Goal: Information Seeking & Learning: Learn about a topic

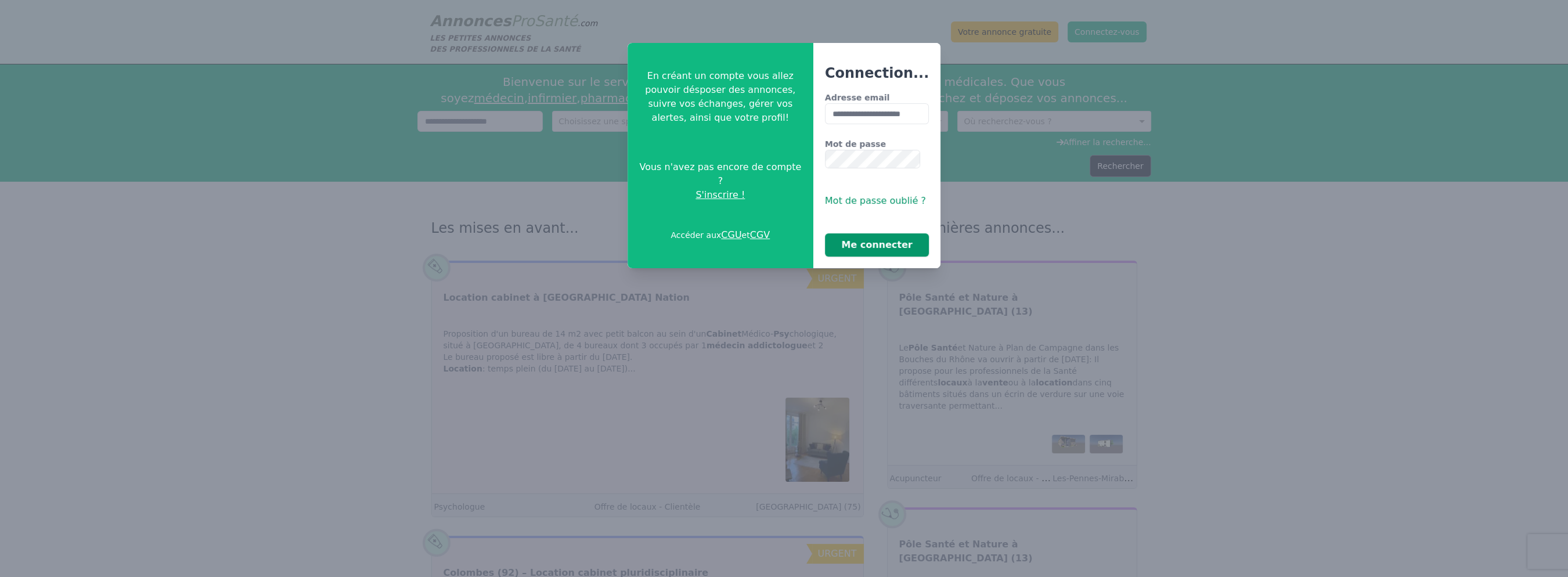
type input "**********"
click at [871, 253] on button "Me connecter" at bounding box center [876, 245] width 104 height 23
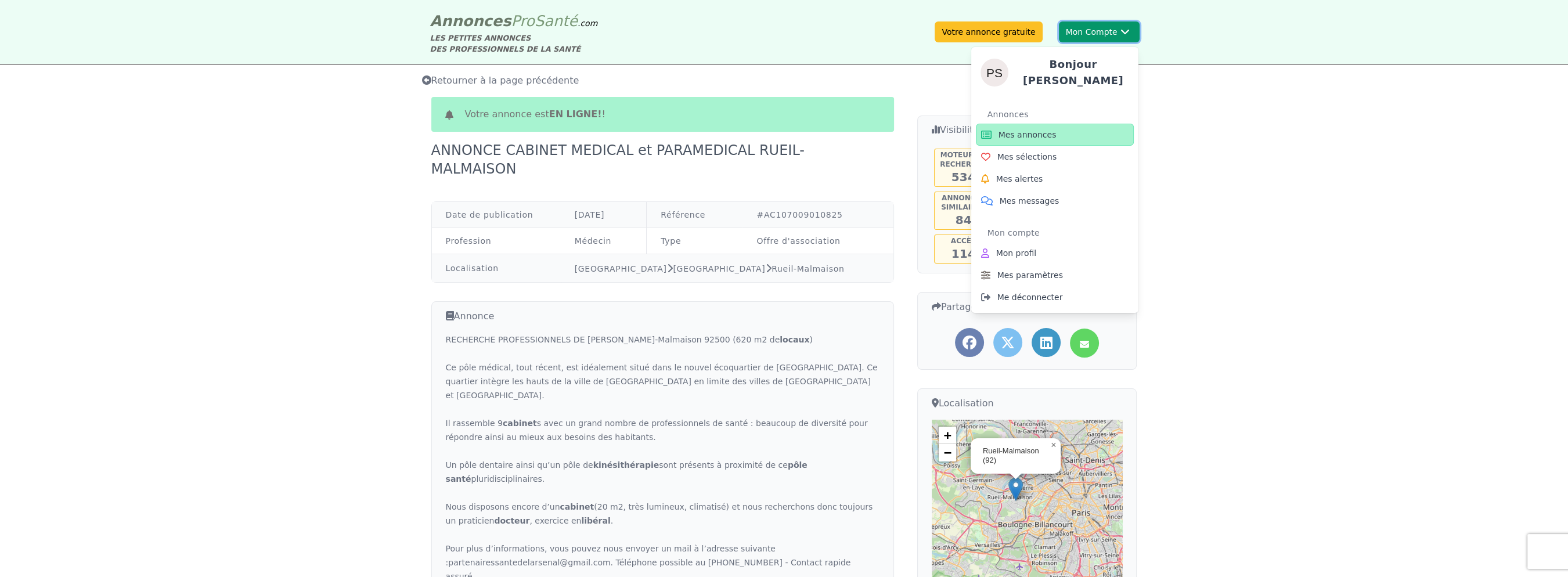
click at [1109, 32] on button "Mon Compte Bonjour [PERSON_NAME] annonces Mes sélections Mes alertes Mes messag…" at bounding box center [1099, 31] width 81 height 21
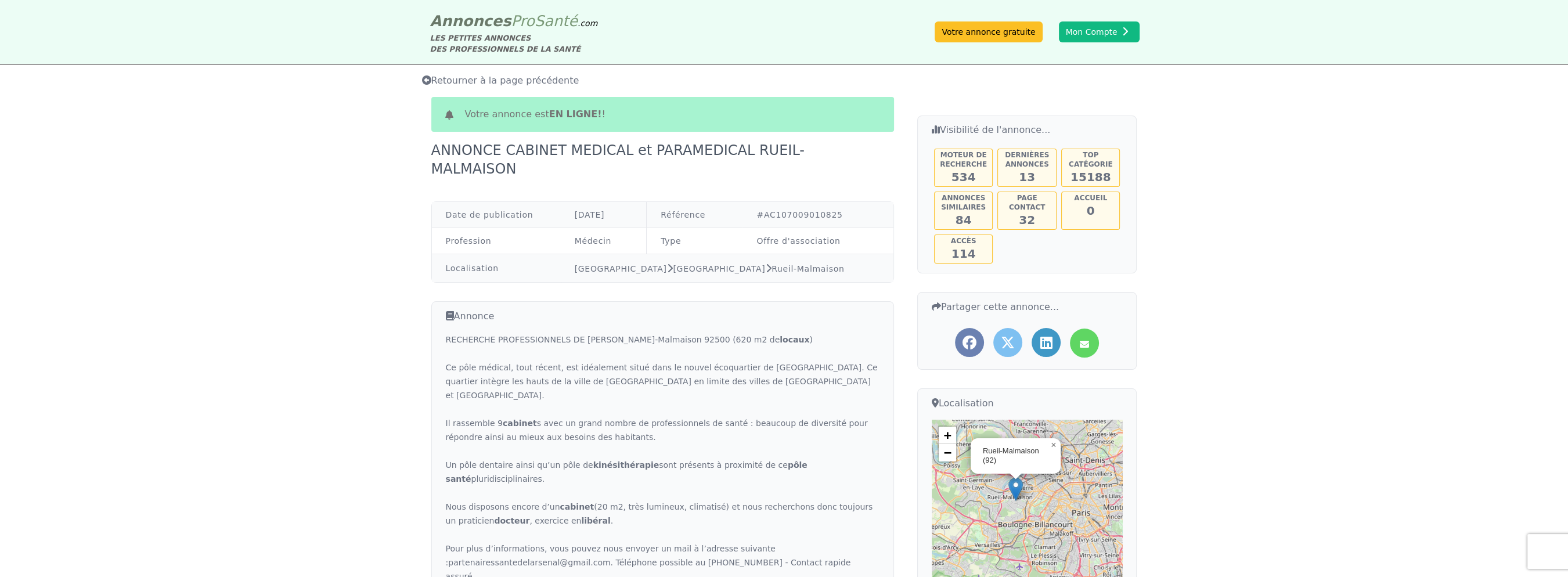
click at [487, 75] on span "Retourner à la page précédente" at bounding box center [501, 80] width 157 height 11
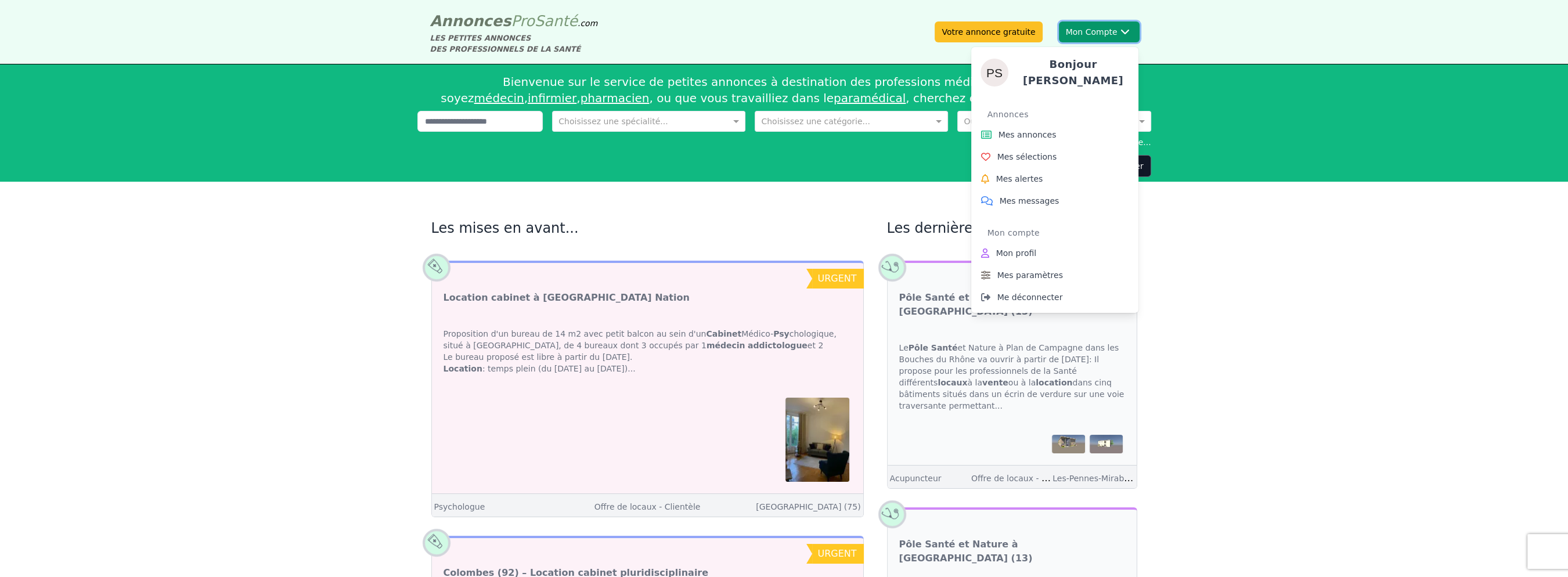
click at [1121, 31] on button "Mon Compte Bonjour [PERSON_NAME] annonces Mes sélections Mes alertes Mes messag…" at bounding box center [1099, 31] width 81 height 21
click at [1056, 129] on span "Mes annonces" at bounding box center [1027, 135] width 58 height 11
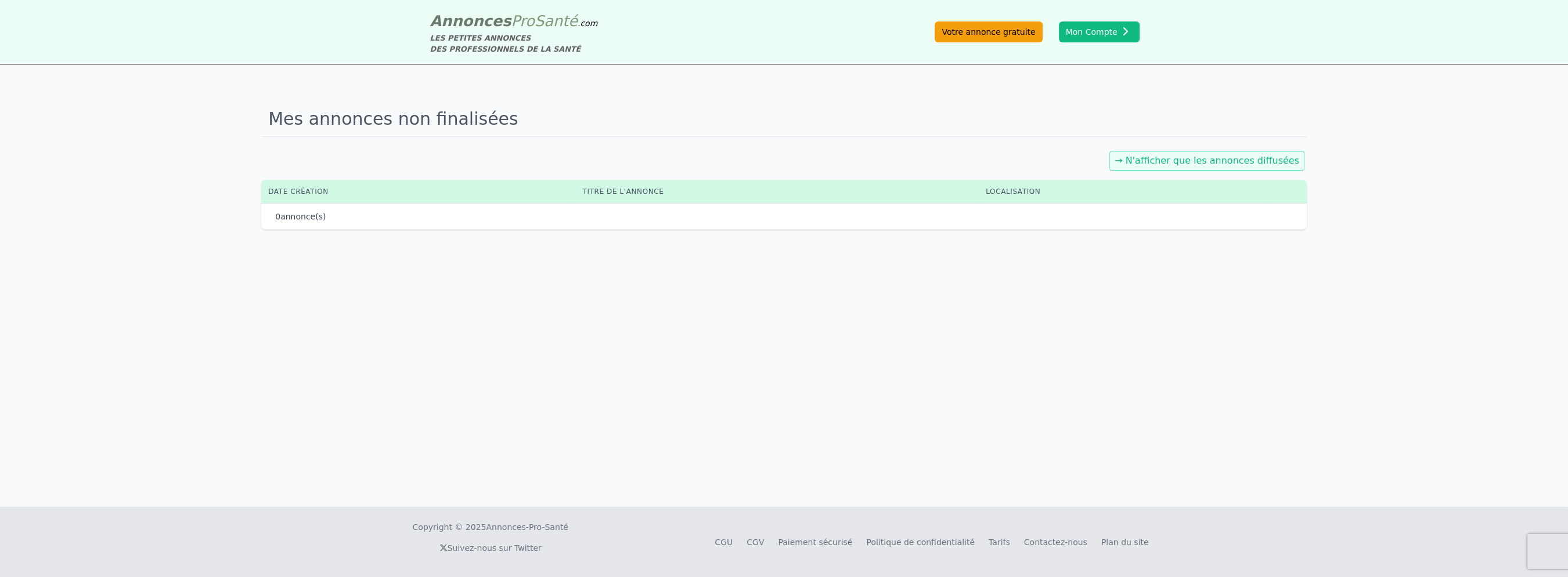
click at [1009, 32] on link "Votre annonce gratuite" at bounding box center [988, 31] width 107 height 21
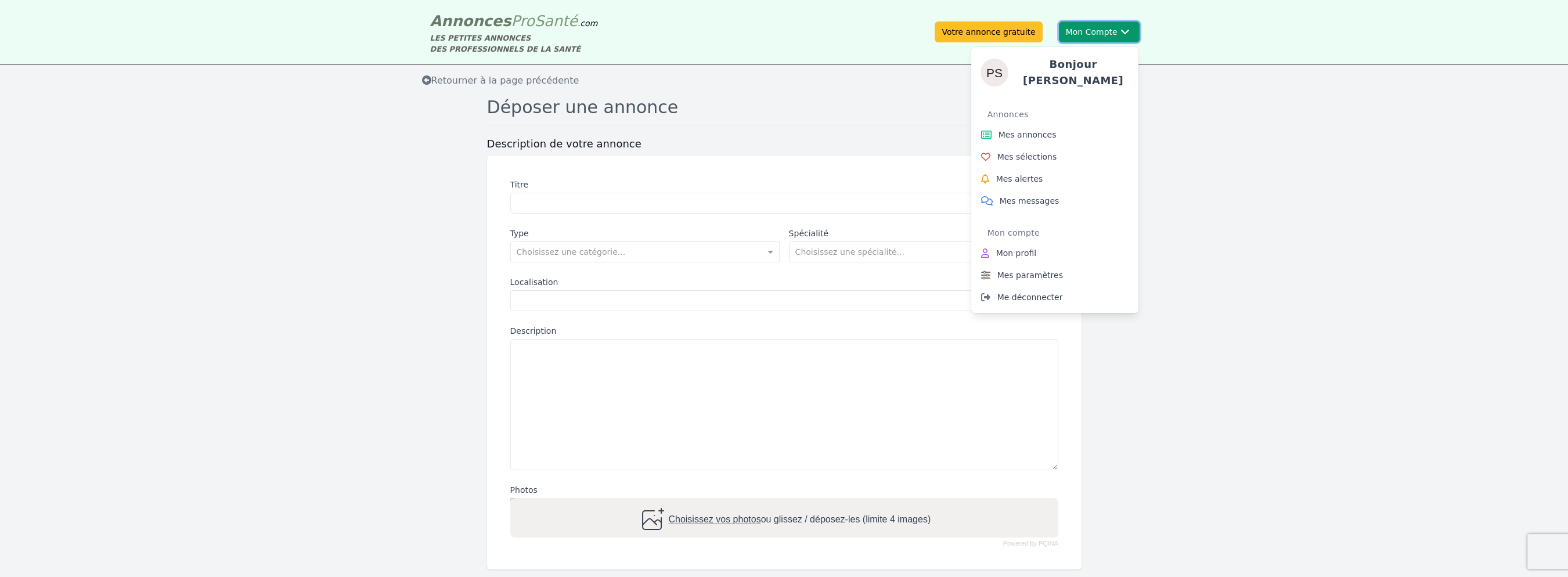
click at [1101, 38] on div "Bonjour Philippe Annonces Mes annonces Mes sélections Mes alertes Mes messages …" at bounding box center [1055, 175] width 167 height 275
click at [1055, 129] on span "Mes annonces" at bounding box center [1027, 135] width 58 height 11
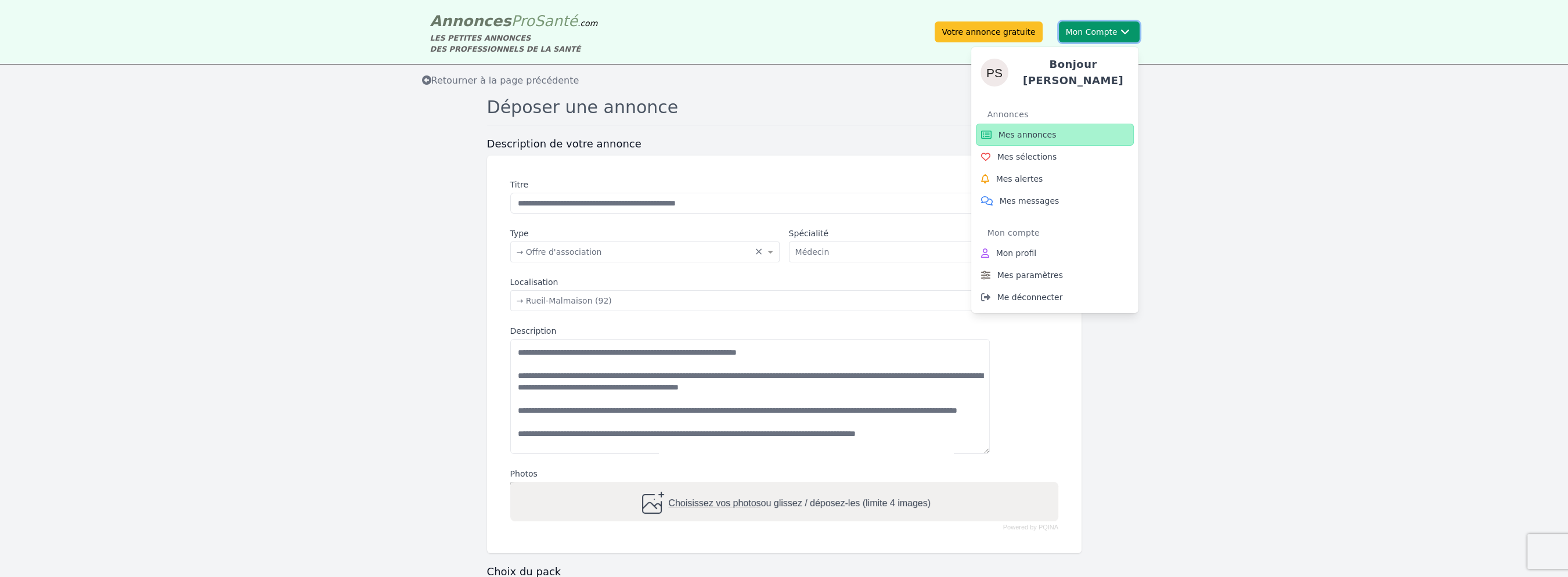
click at [1107, 27] on button "Mon Compte Bonjour [PERSON_NAME] annonces Mes sélections Mes alertes Mes messag…" at bounding box center [1099, 31] width 81 height 21
click at [1028, 190] on link "Mes messages" at bounding box center [1054, 200] width 158 height 22
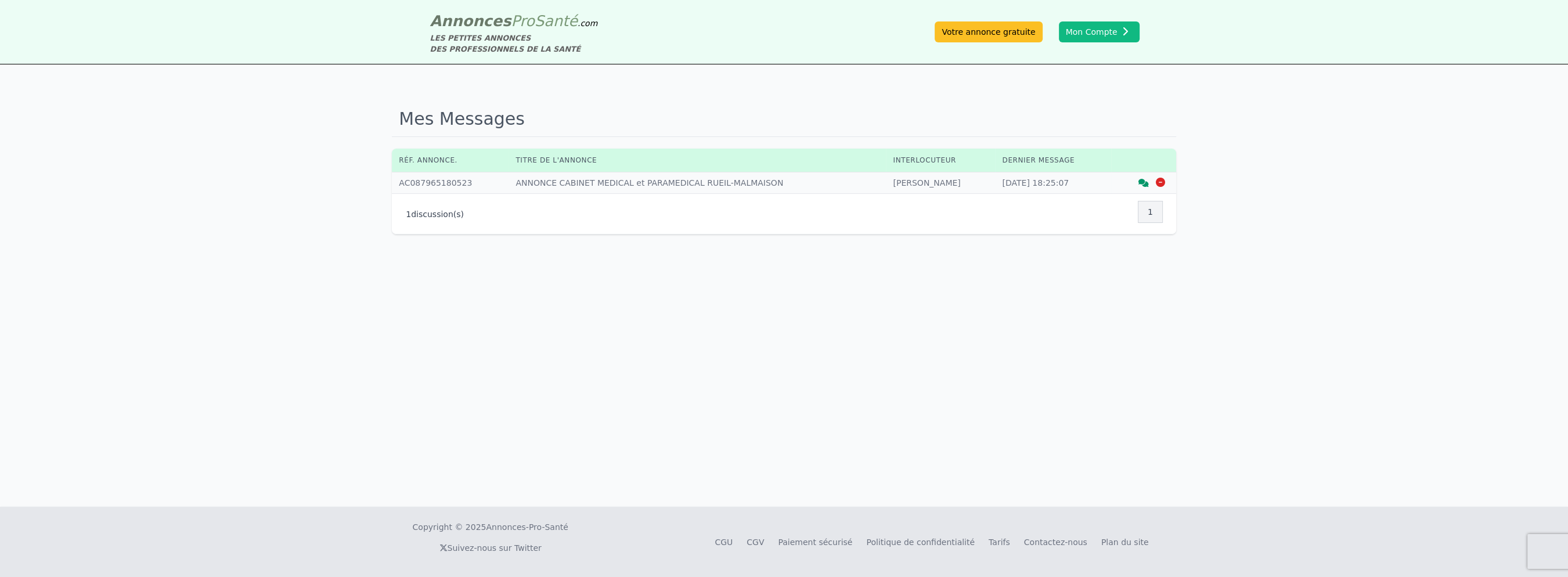
click at [824, 263] on div "Mes Messages Réf. annonce. Titre de l'annonce Interlocuteur Dernier message Réf…" at bounding box center [784, 286] width 1568 height 442
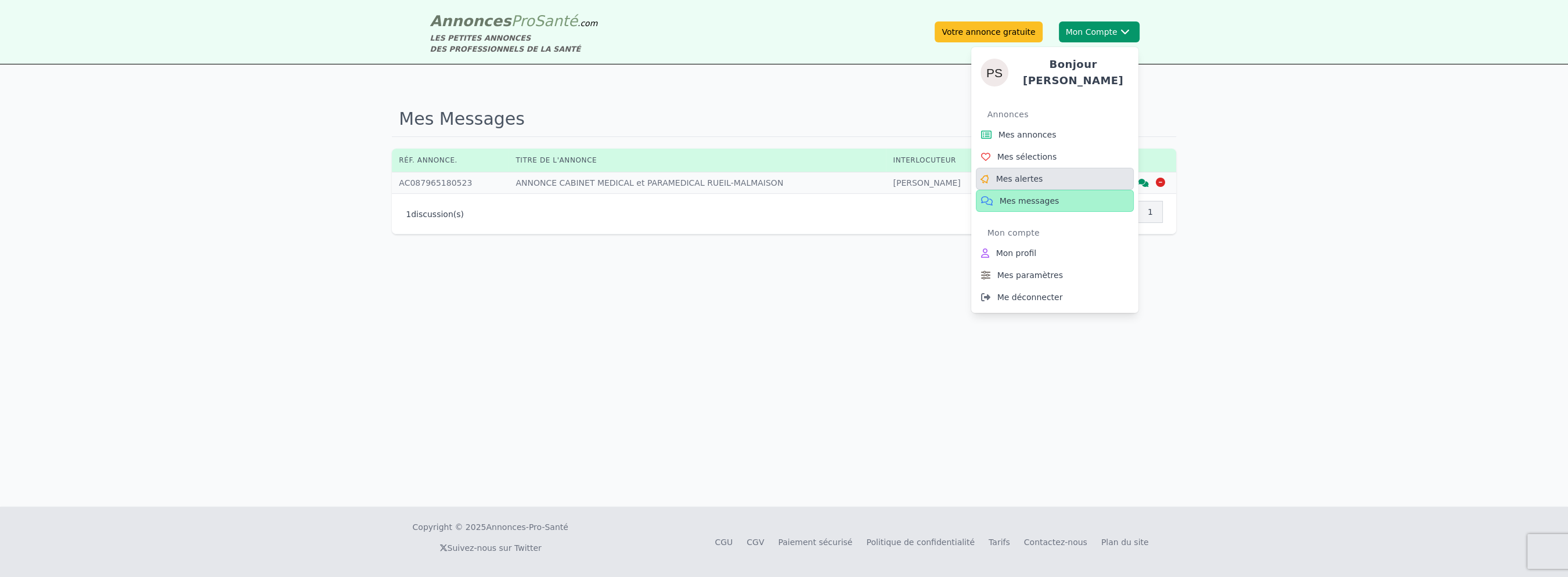
click at [1033, 173] on span "Mes alertes" at bounding box center [1020, 179] width 47 height 11
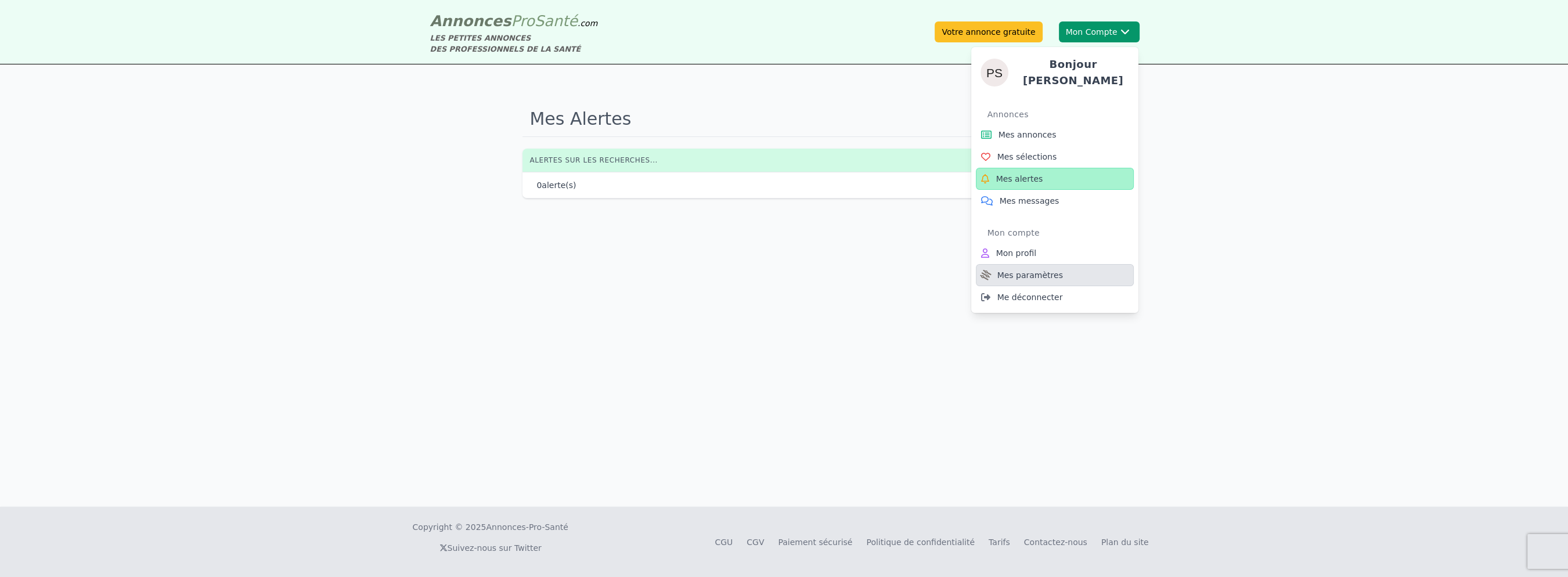
click at [1040, 269] on span "Mes paramètres" at bounding box center [1030, 275] width 66 height 11
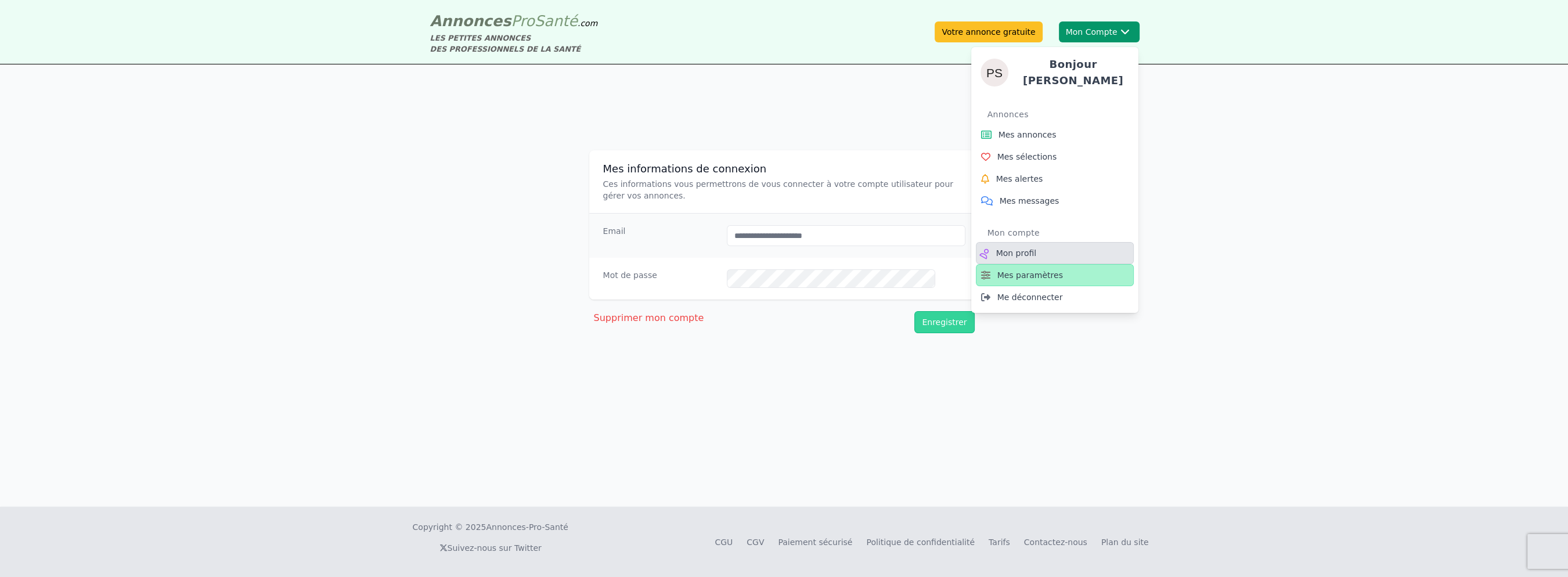
click at [1037, 248] on span "Mon profil" at bounding box center [1016, 253] width 41 height 11
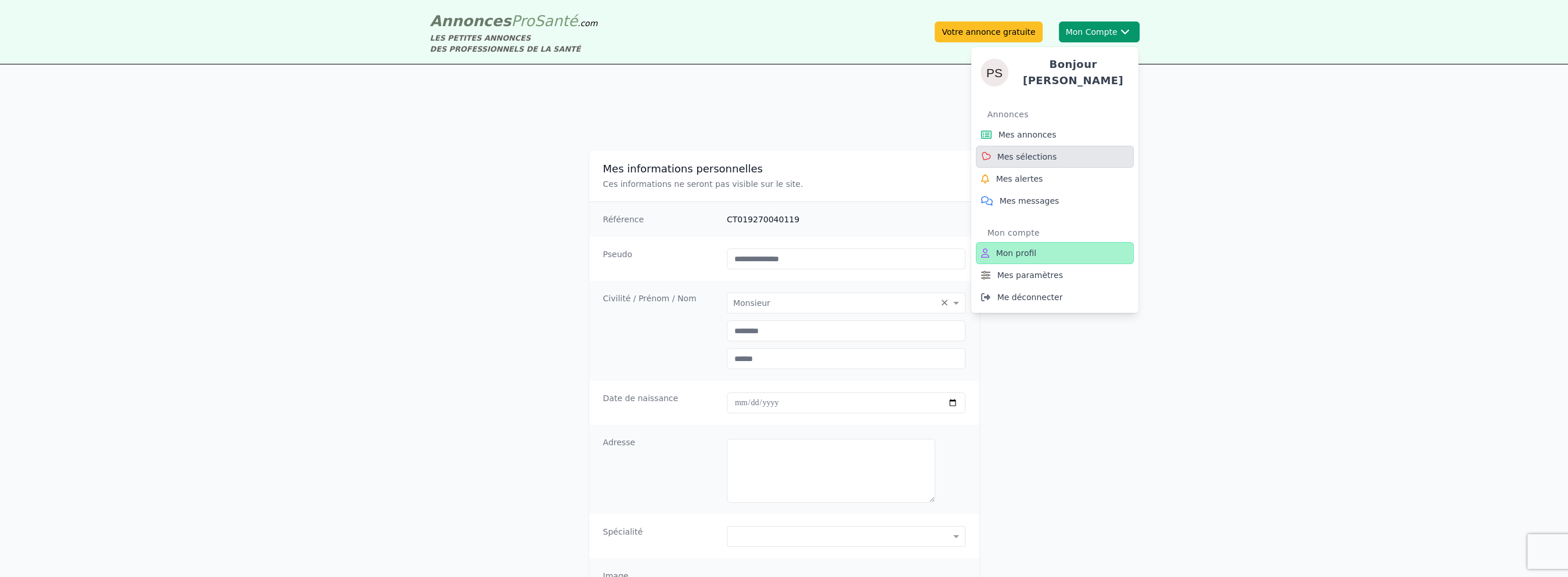
click at [1045, 151] on span "Mes sélections" at bounding box center [1027, 157] width 60 height 11
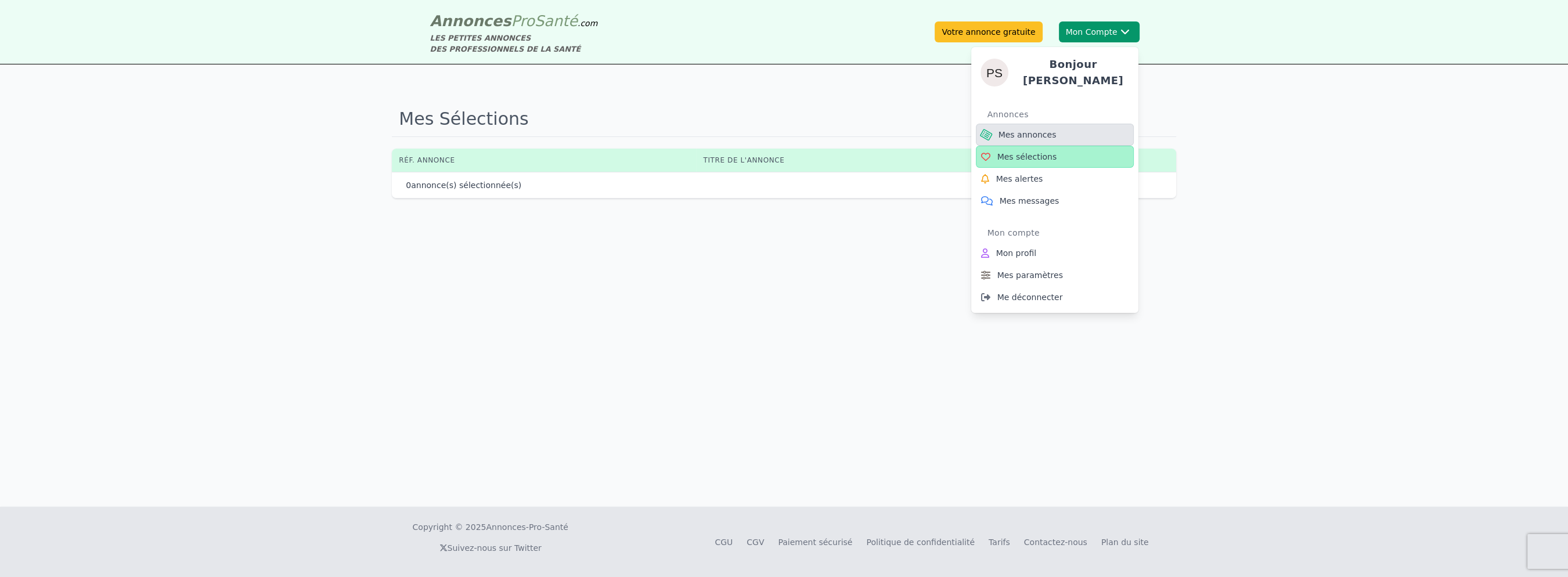
click at [1047, 129] on span "Mes annonces" at bounding box center [1027, 135] width 58 height 11
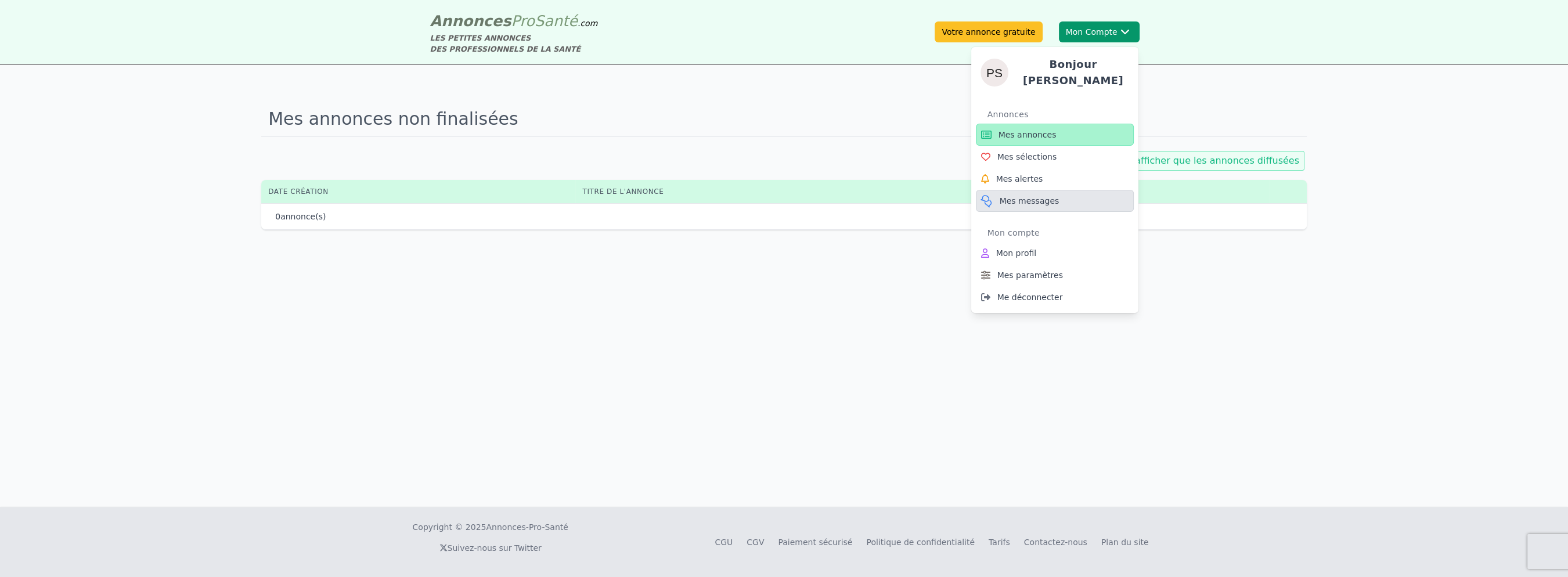
click at [1034, 195] on span "Mes messages" at bounding box center [1030, 201] width 60 height 11
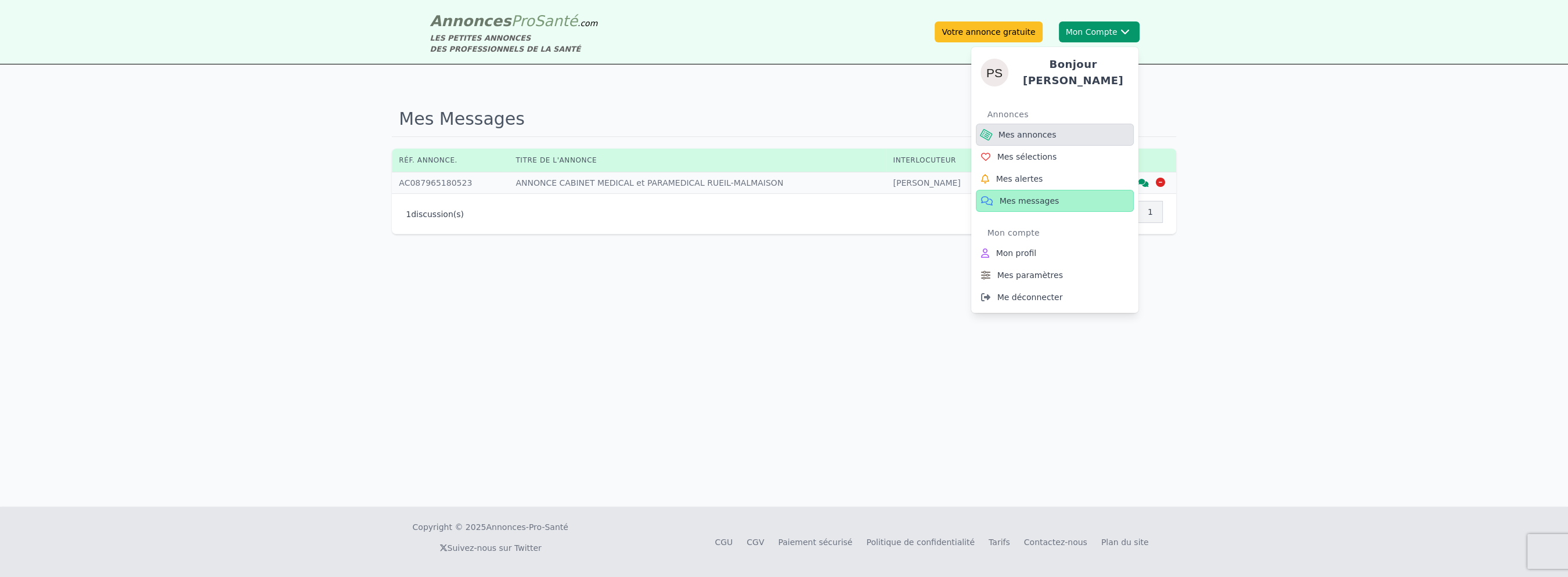
click at [1040, 129] on span "Mes annonces" at bounding box center [1027, 135] width 58 height 11
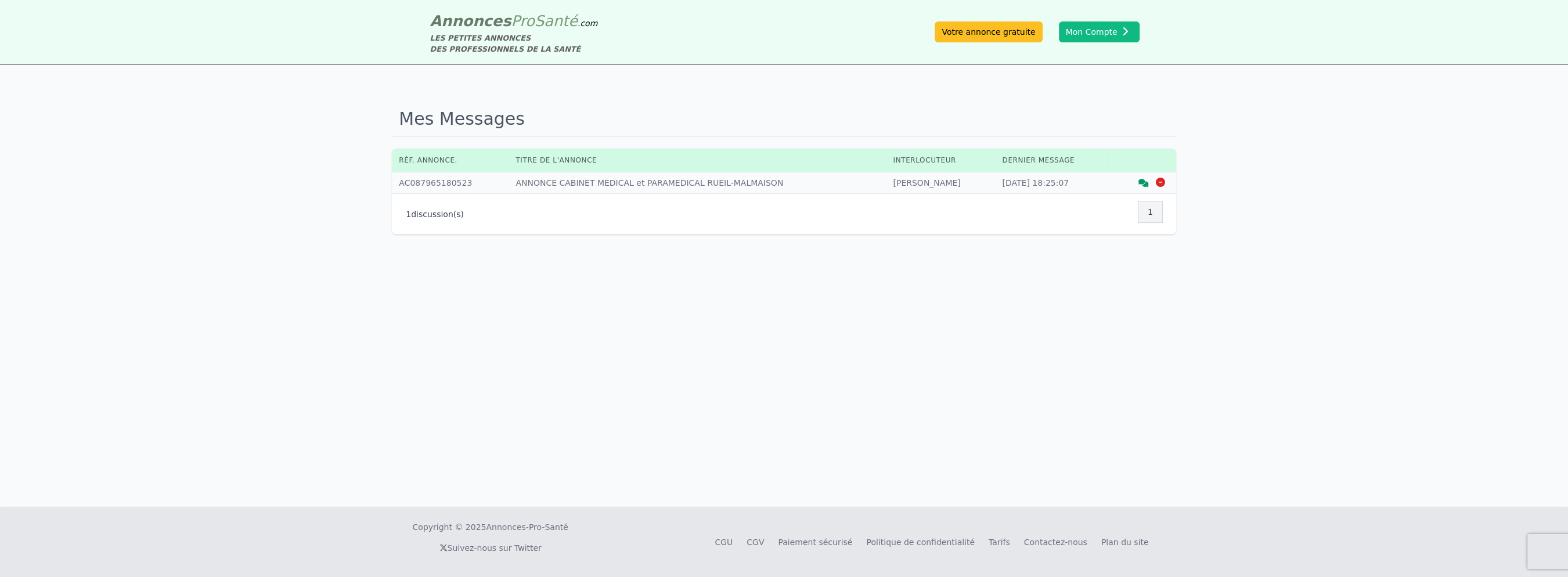
click at [1149, 179] on icon at bounding box center [1143, 183] width 11 height 8
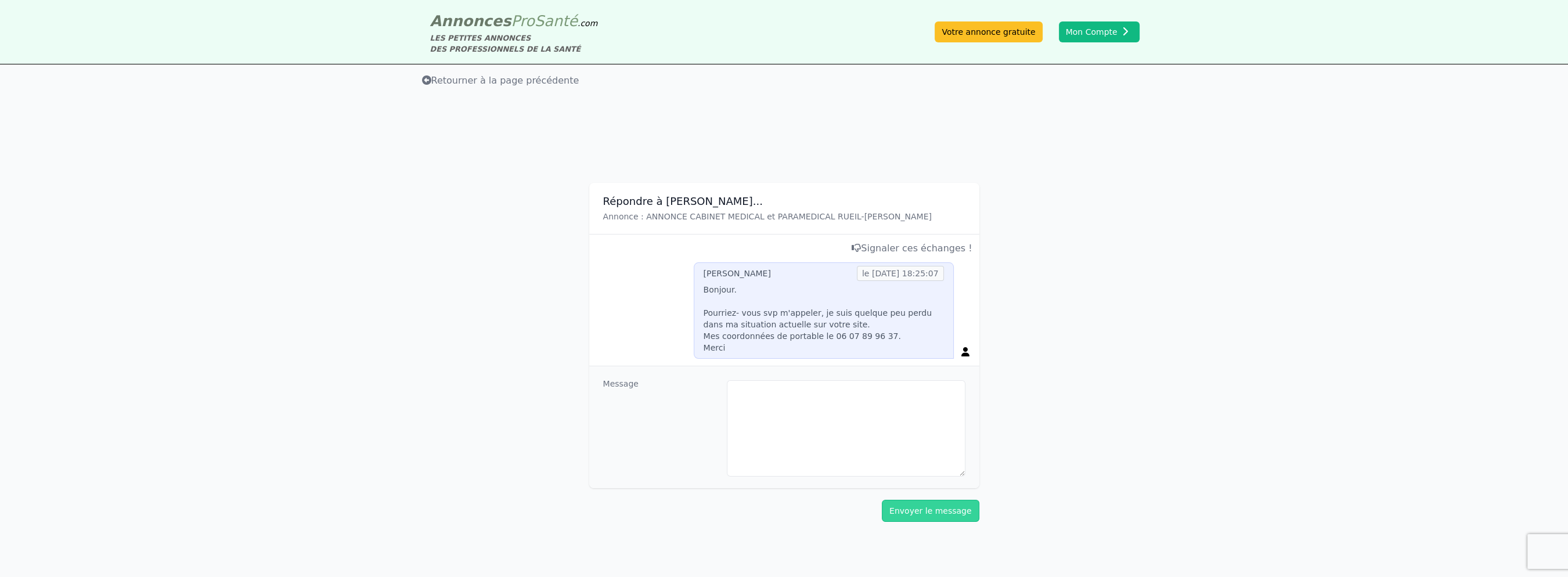
click at [479, 75] on span "Retourner à la page précédente" at bounding box center [501, 80] width 157 height 11
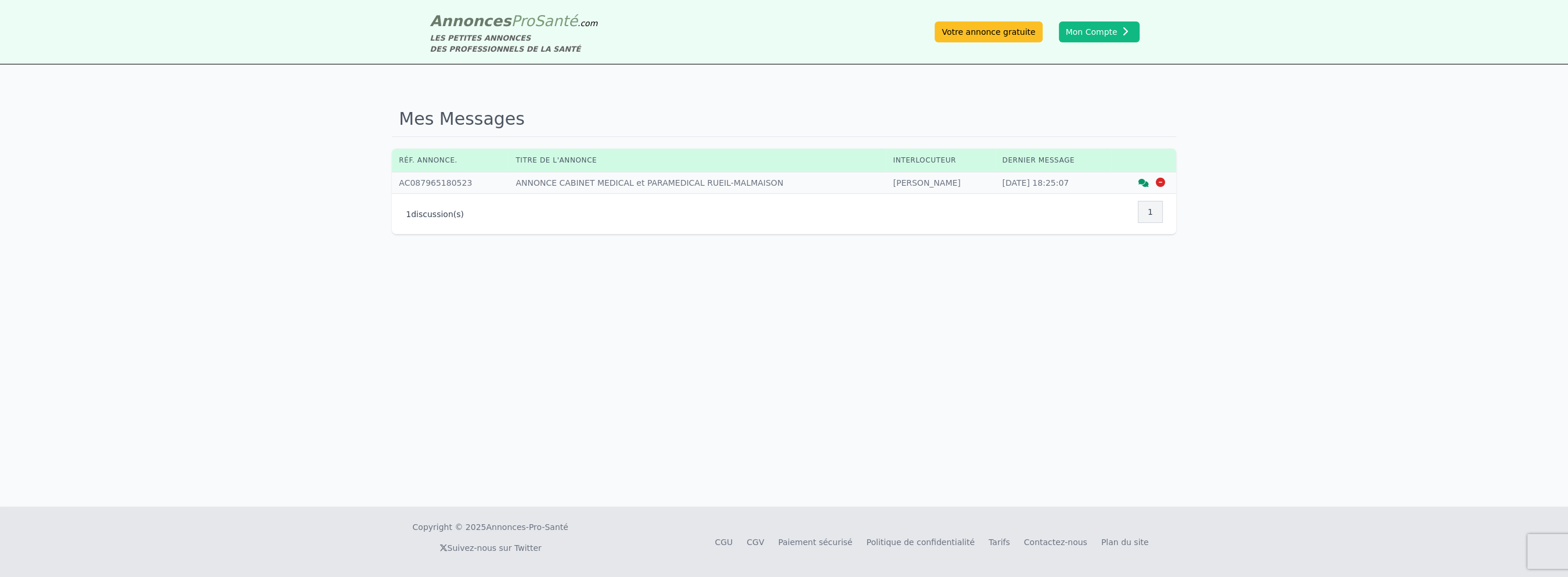
click at [1163, 178] on icon at bounding box center [1160, 182] width 9 height 9
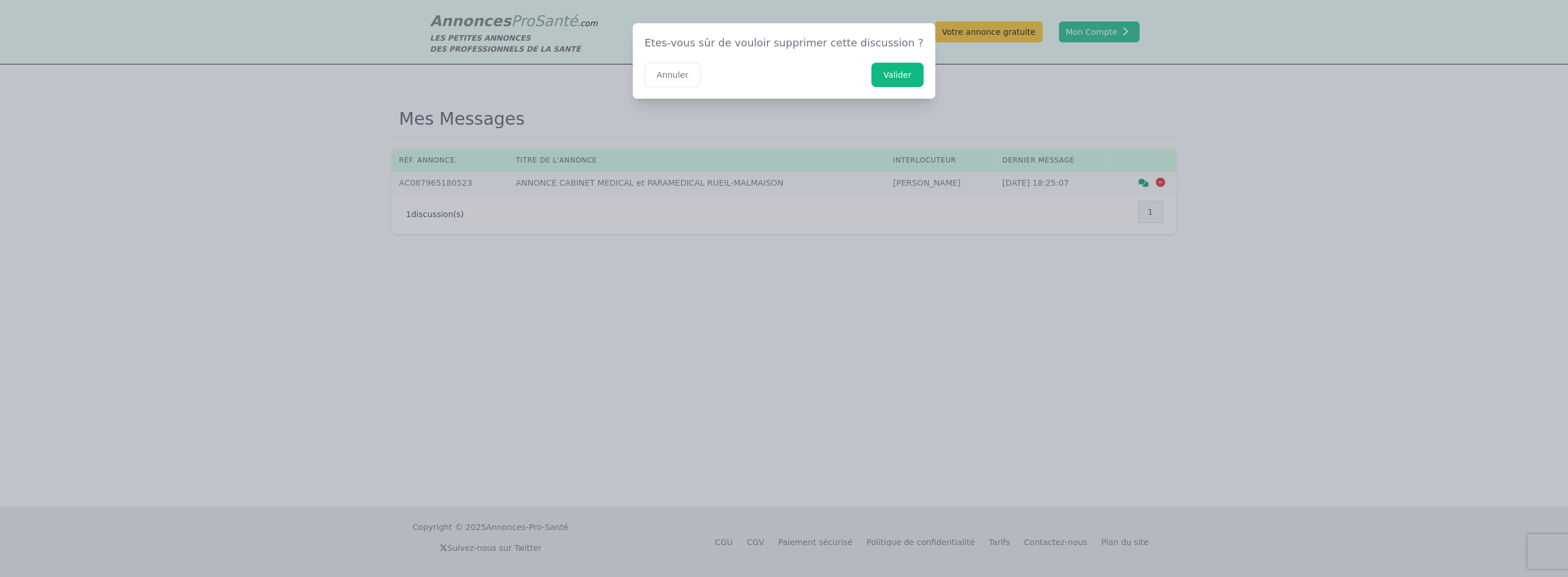
click at [871, 69] on button "Valider" at bounding box center [897, 75] width 52 height 24
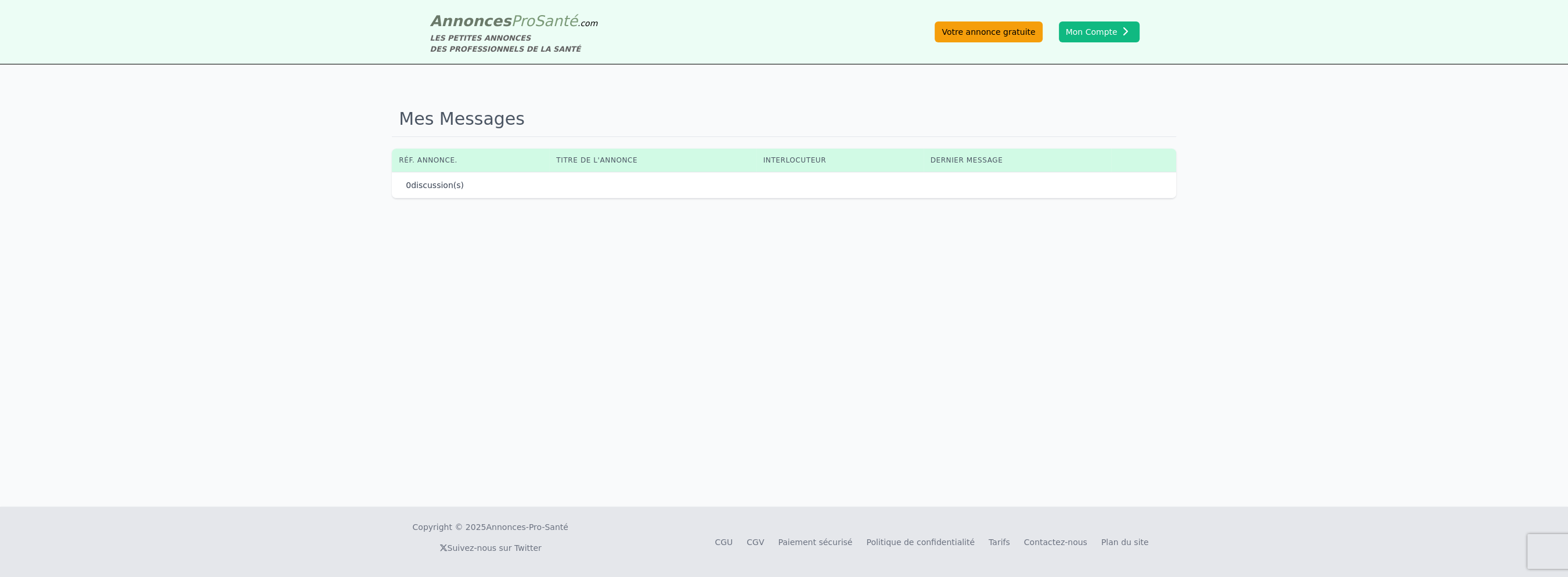
click at [1036, 33] on link "Votre annonce gratuite" at bounding box center [988, 31] width 107 height 21
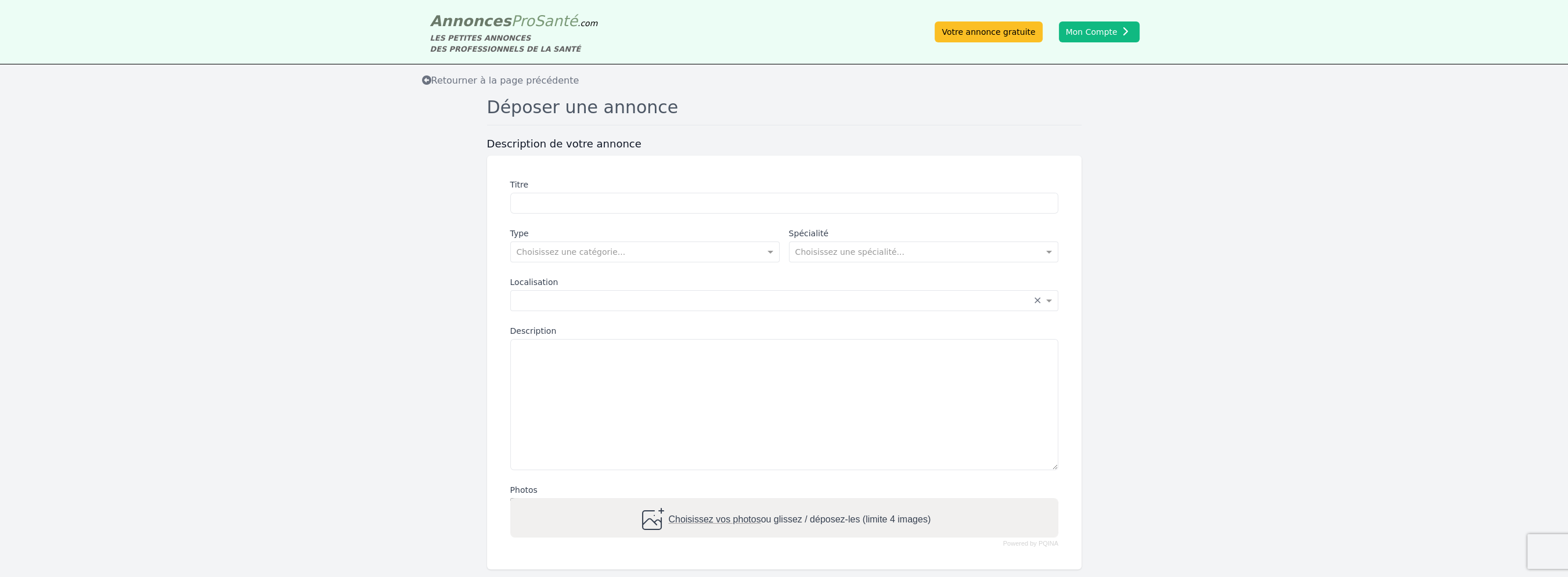
click at [507, 75] on span "Retourner à la page précédente" at bounding box center [501, 80] width 157 height 11
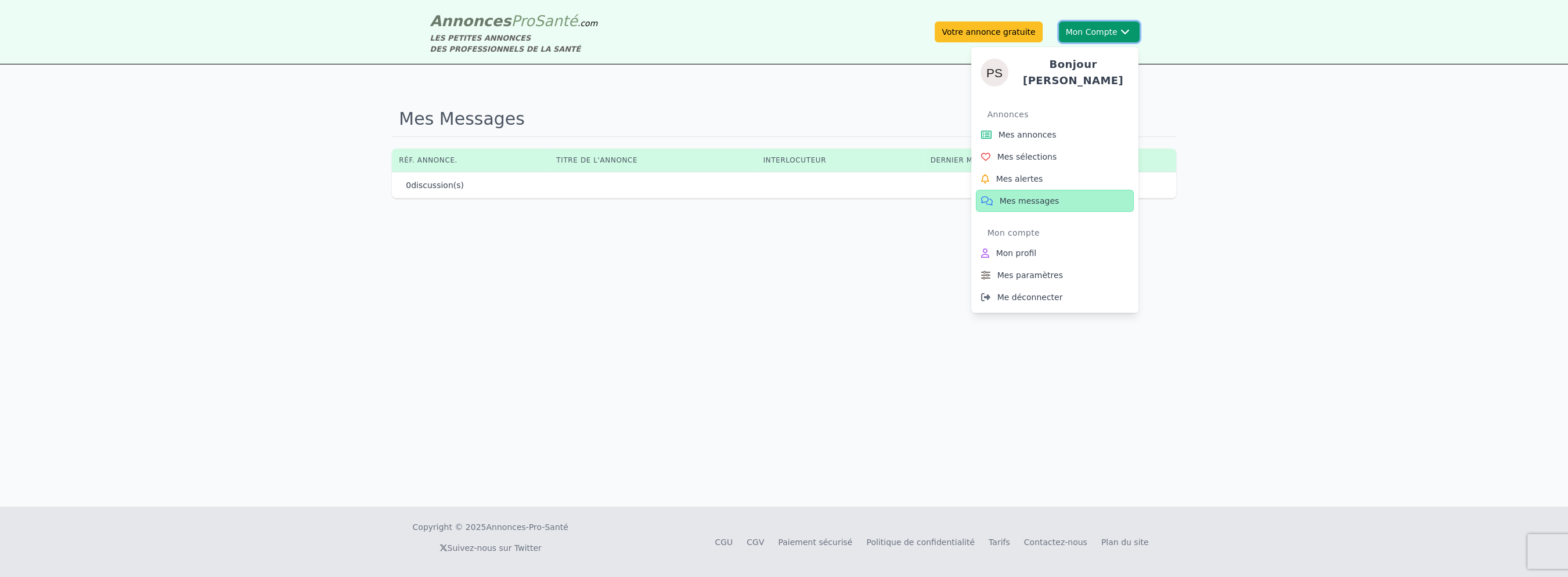
click at [1127, 29] on icon at bounding box center [1124, 31] width 9 height 6
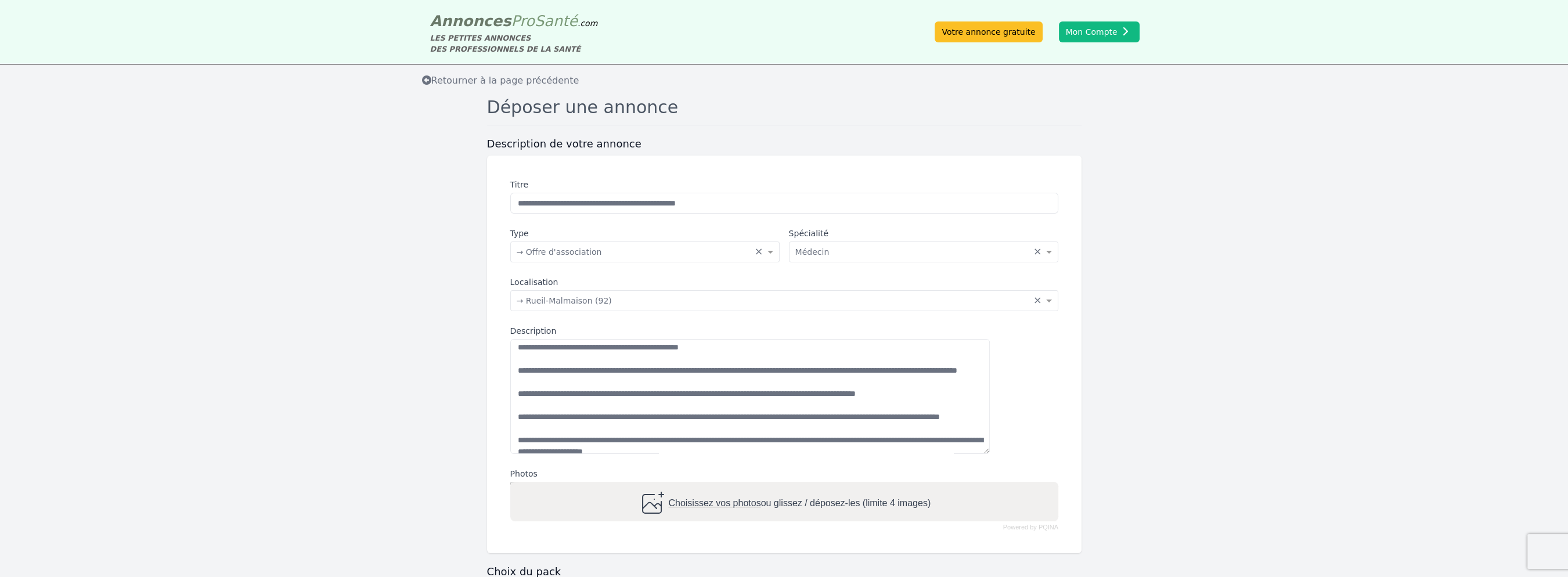
click at [535, 26] on span "Santé" at bounding box center [556, 21] width 43 height 17
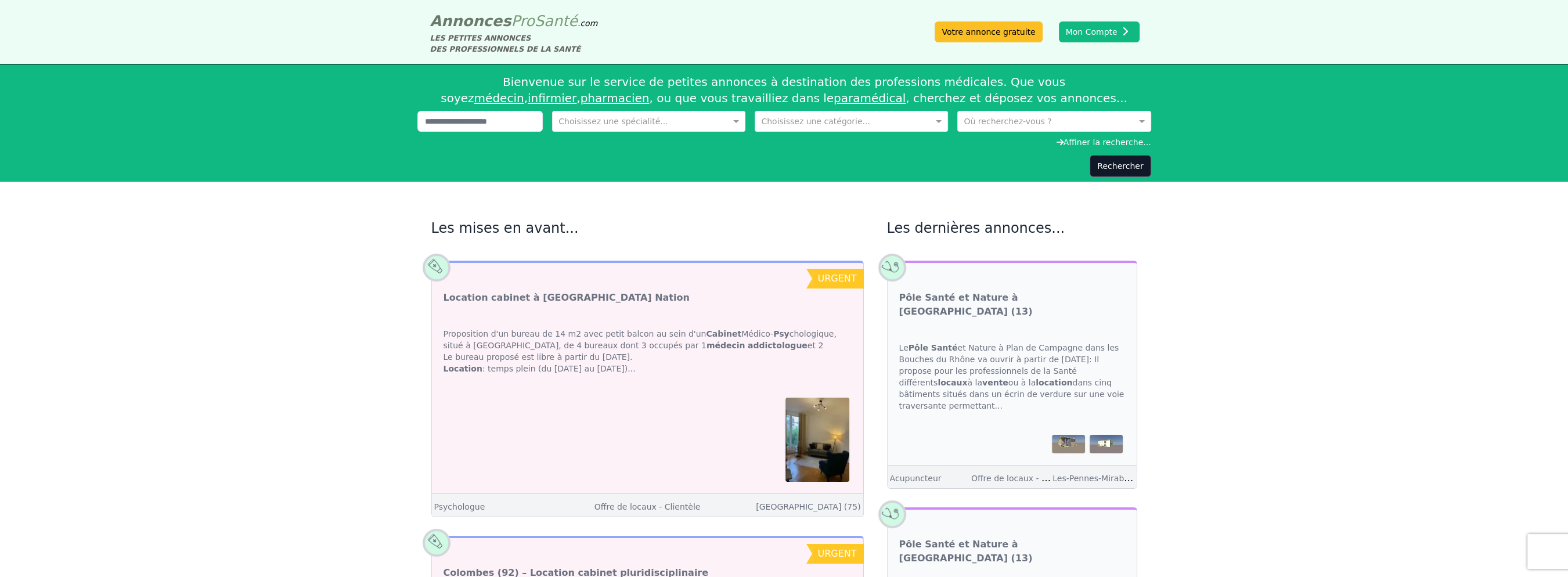
click at [983, 115] on input "text" at bounding box center [1042, 120] width 157 height 11
type input "*****"
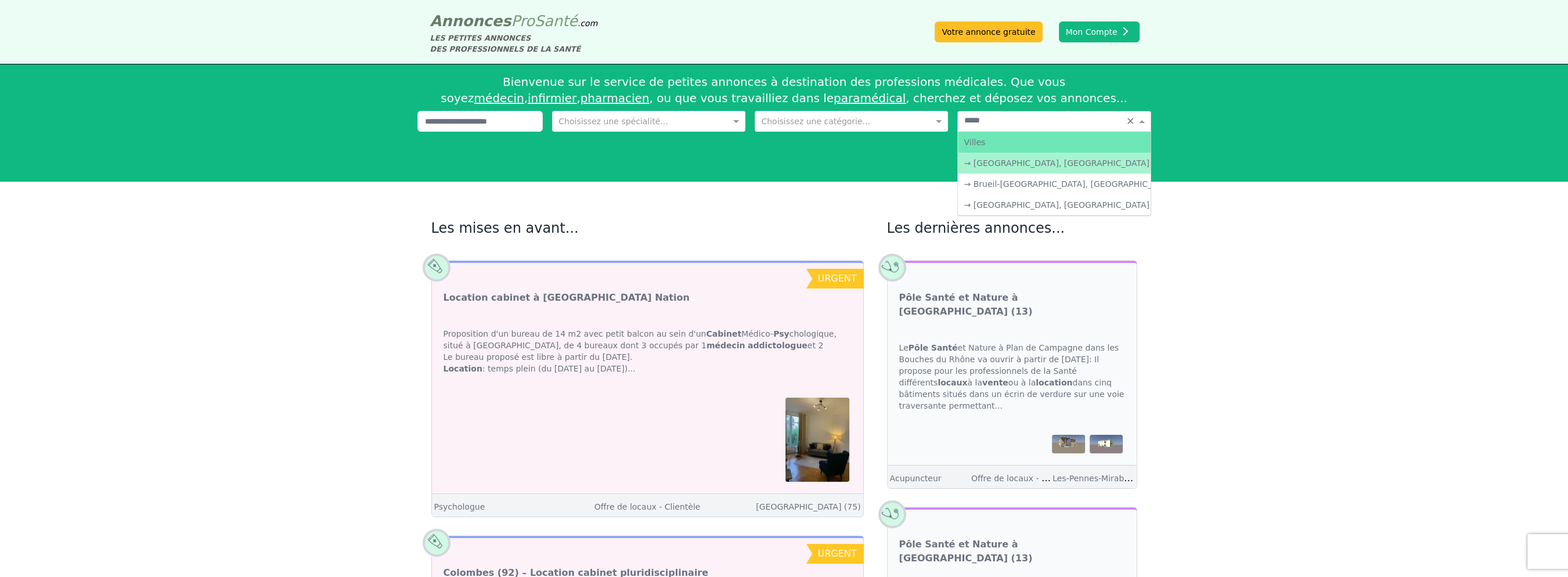
click at [997, 152] on div "→ [GEOGRAPHIC_DATA], [GEOGRAPHIC_DATA]" at bounding box center [1053, 163] width 192 height 21
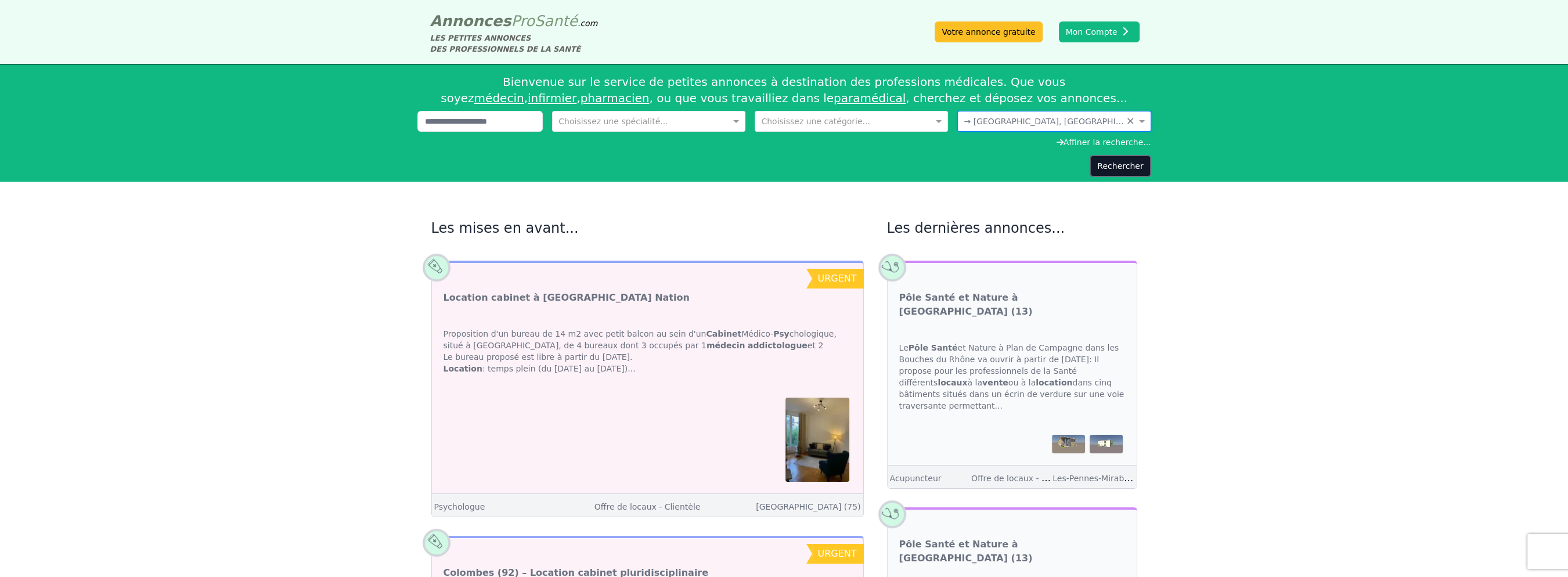
click at [1089, 155] on button "Rechercher" at bounding box center [1119, 166] width 61 height 22
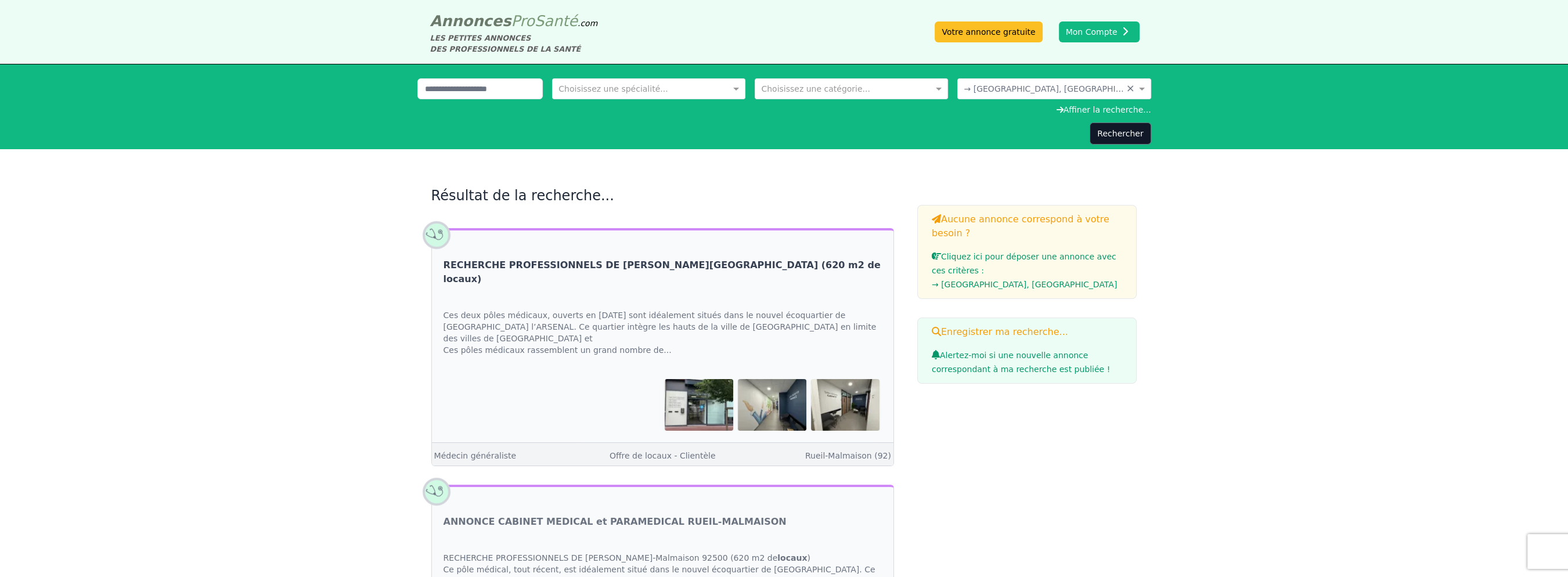
click at [628, 258] on link "RECHERCHE PROFESSIONNELS DE [PERSON_NAME][GEOGRAPHIC_DATA] (620 m2 de locaux)" at bounding box center [663, 272] width 438 height 28
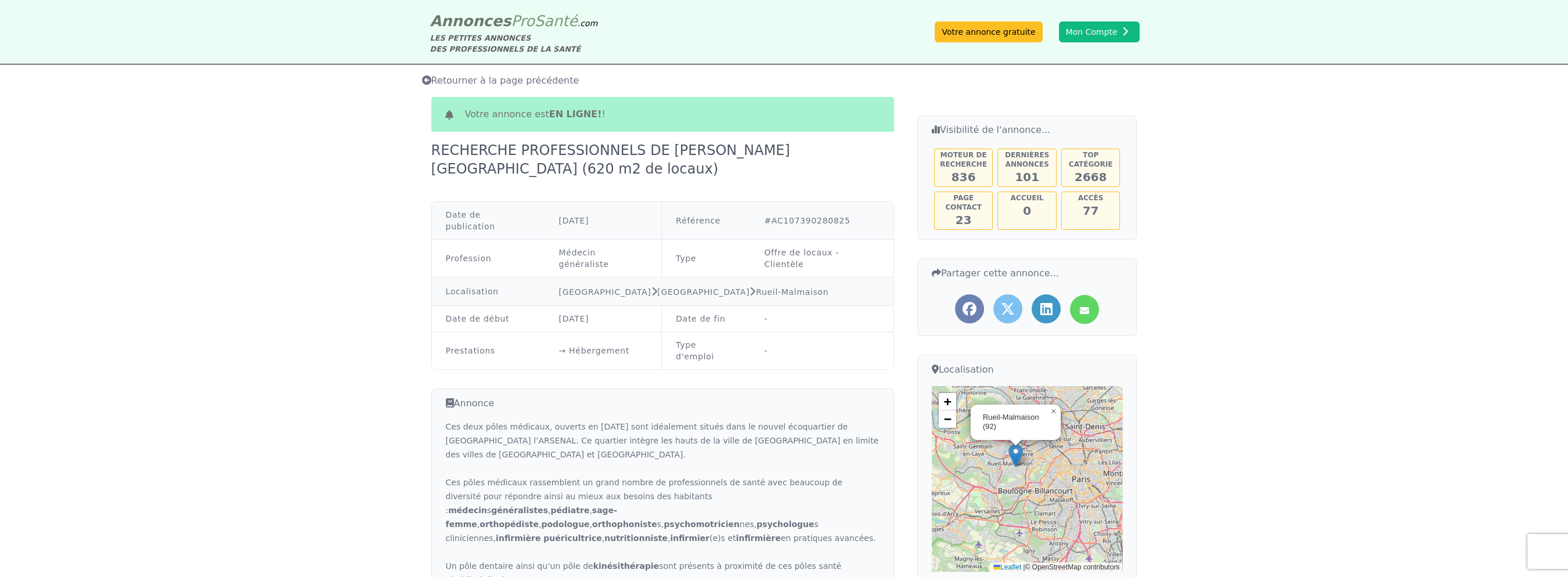
click at [477, 75] on span "Retourner à la page précédente" at bounding box center [501, 80] width 157 height 11
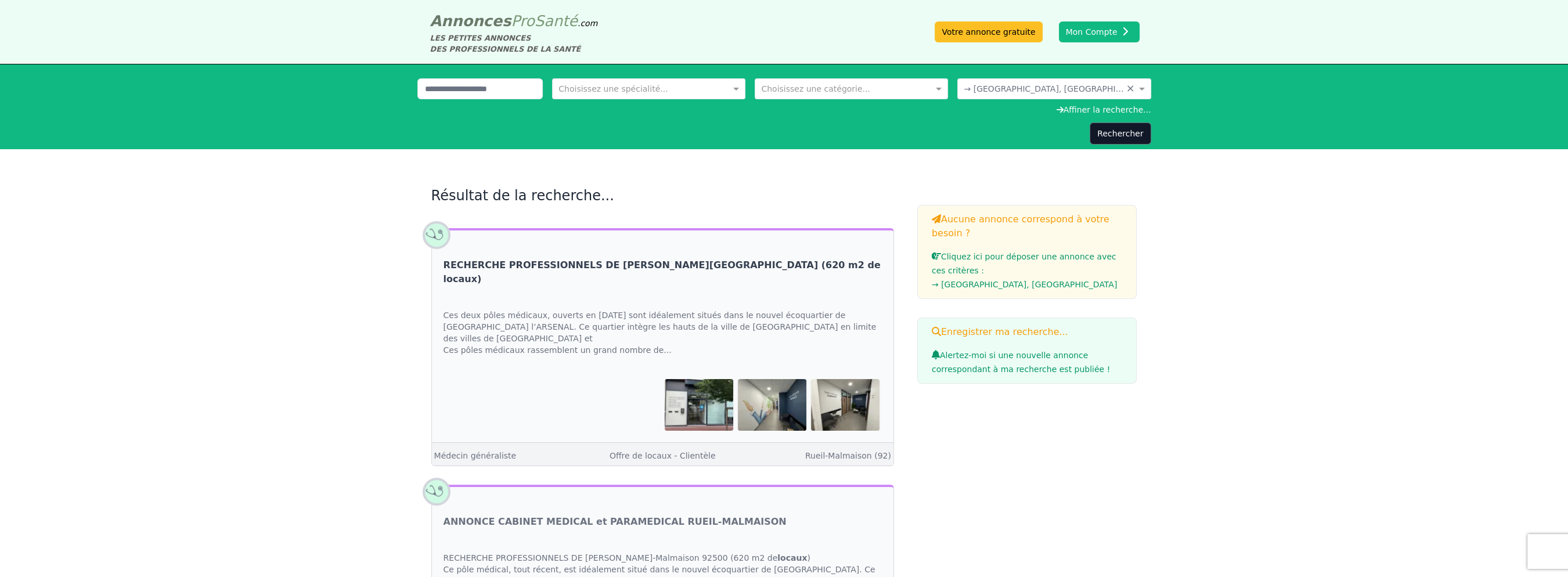
click at [560, 258] on link "RECHERCHE PROFESSIONNELS DE [PERSON_NAME][GEOGRAPHIC_DATA] (620 m2 de locaux)" at bounding box center [663, 272] width 438 height 28
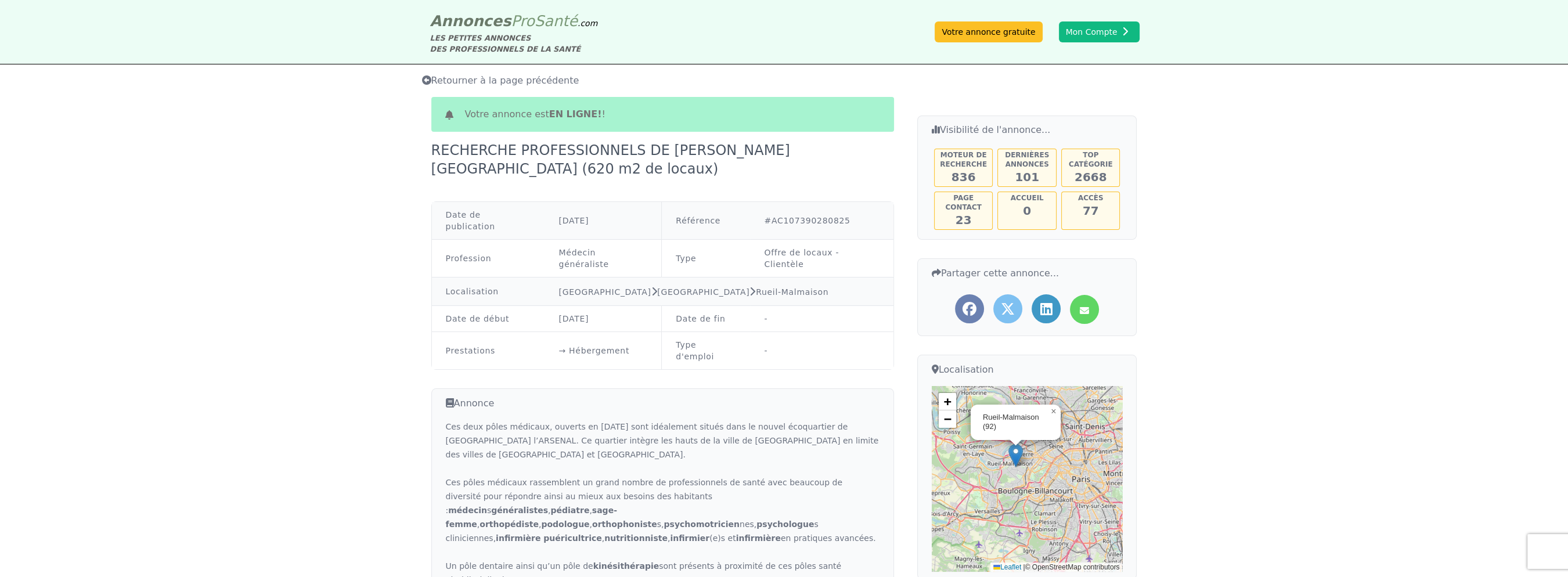
click at [488, 75] on span "Retourner à la page précédente" at bounding box center [501, 80] width 157 height 11
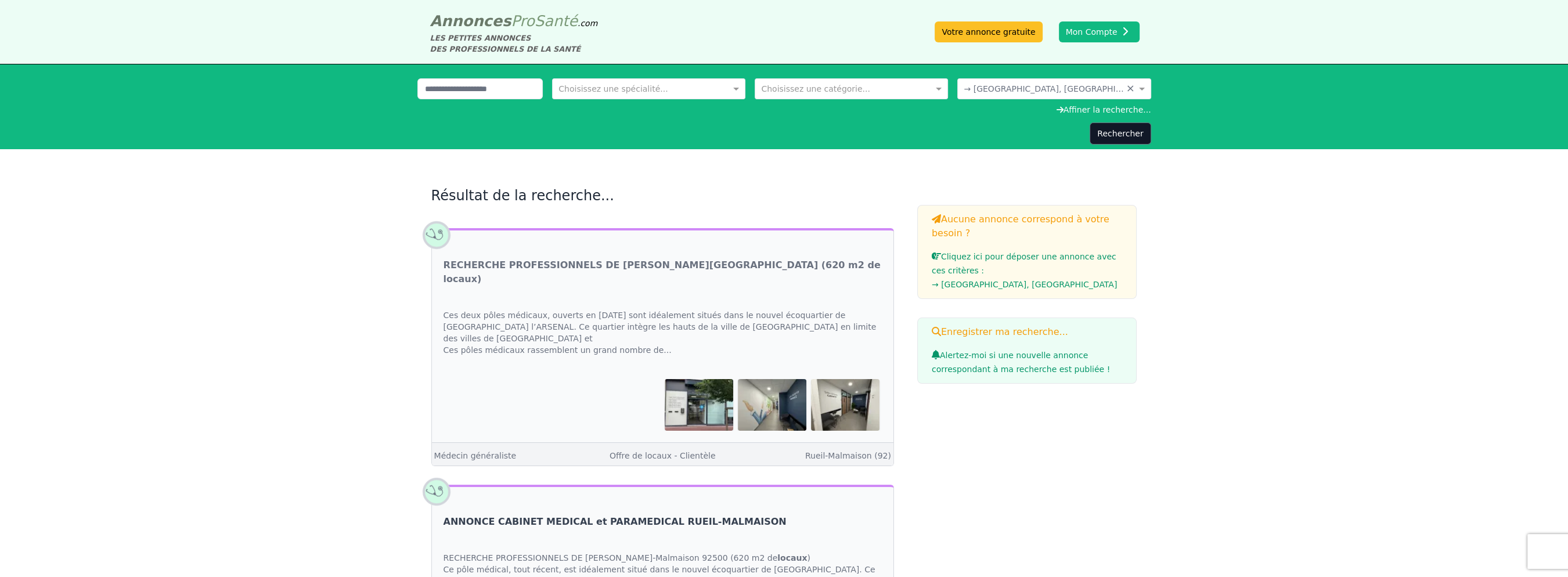
click at [568, 515] on link "ANNONCE CABINET MEDICAL et PARAMEDICAL RUEIL-MALMAISON" at bounding box center [615, 521] width 343 height 14
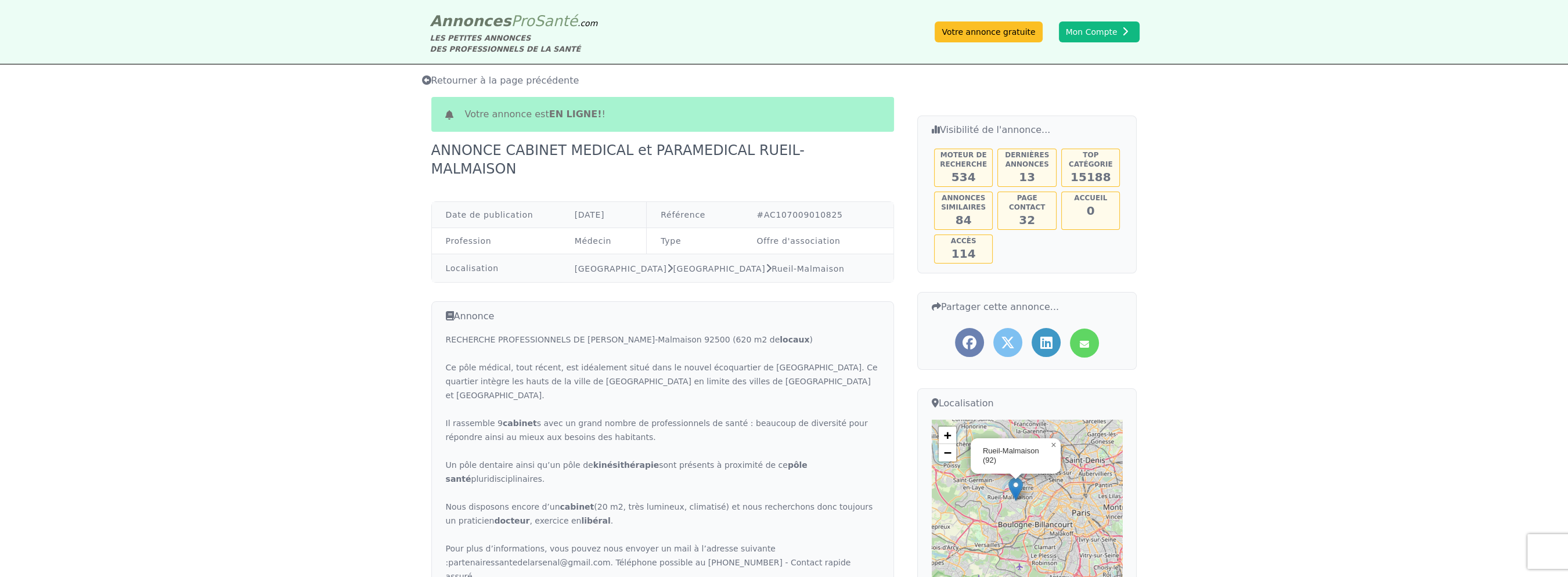
click at [492, 75] on span "Retourner à la page précédente" at bounding box center [501, 80] width 157 height 11
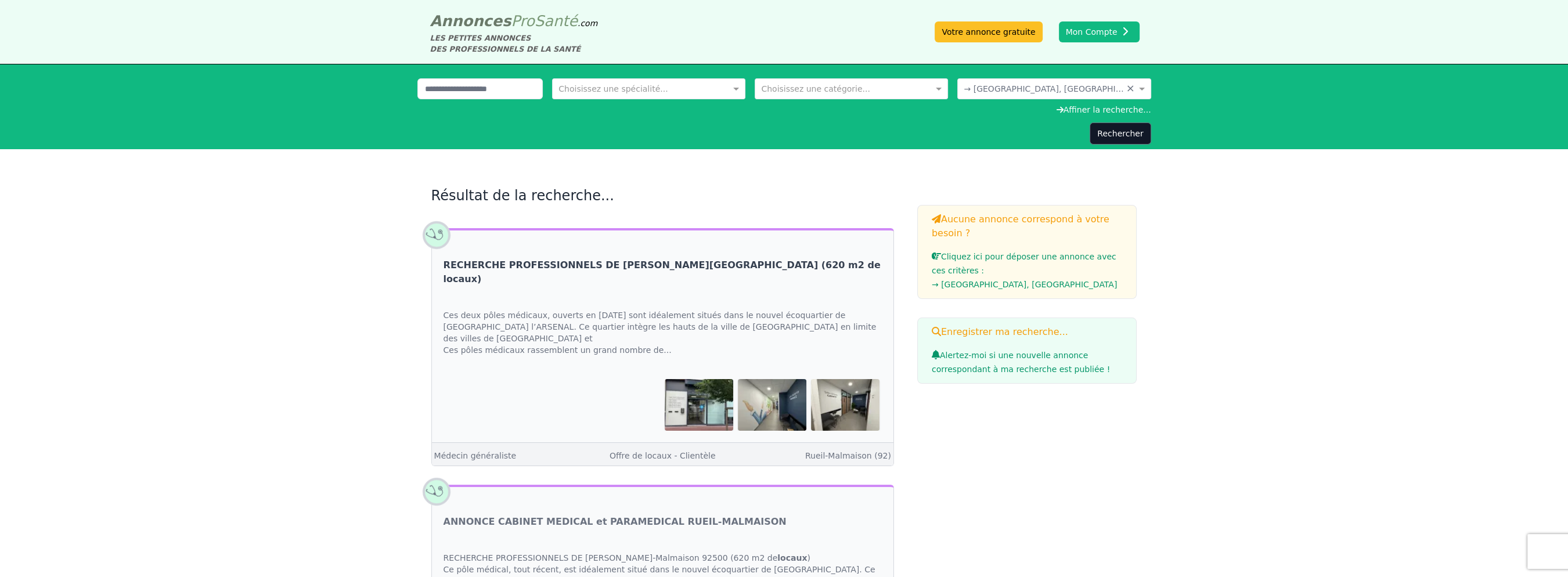
click at [634, 258] on link "RECHERCHE PROFESSIONNELS DE [PERSON_NAME][GEOGRAPHIC_DATA] (620 m2 de locaux)" at bounding box center [663, 272] width 438 height 28
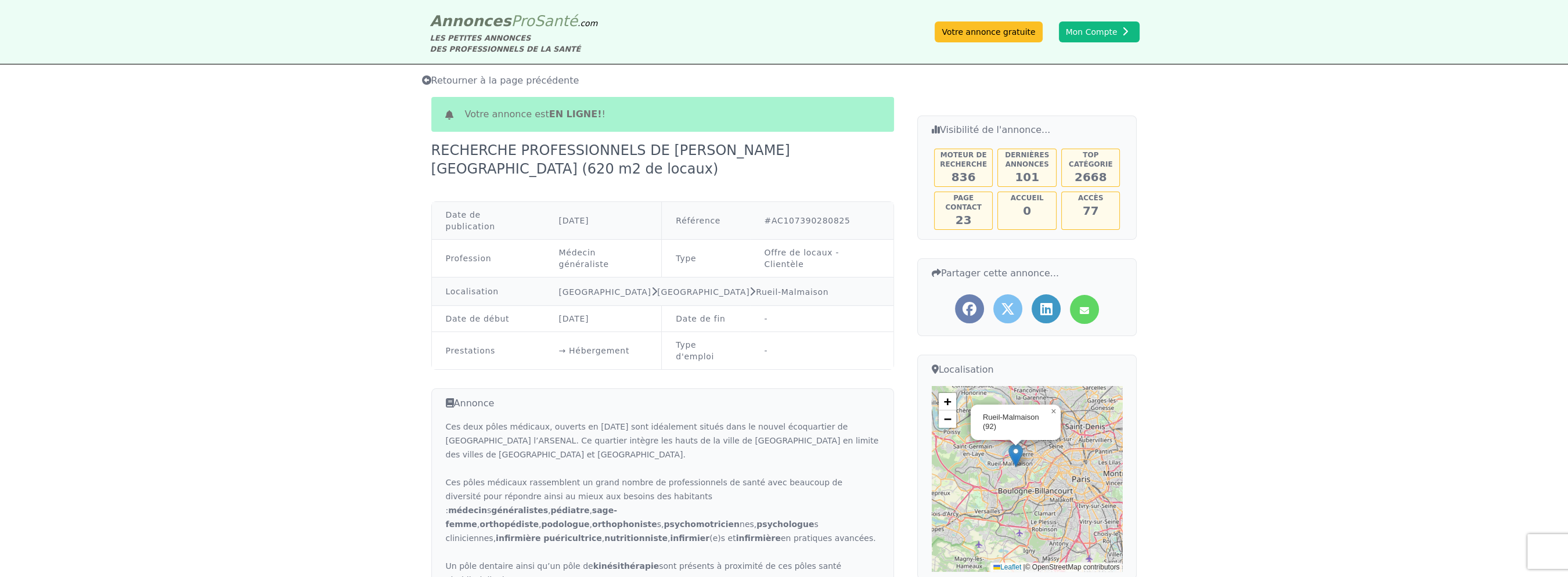
click at [490, 75] on span "Retourner à la page précédente" at bounding box center [501, 80] width 157 height 11
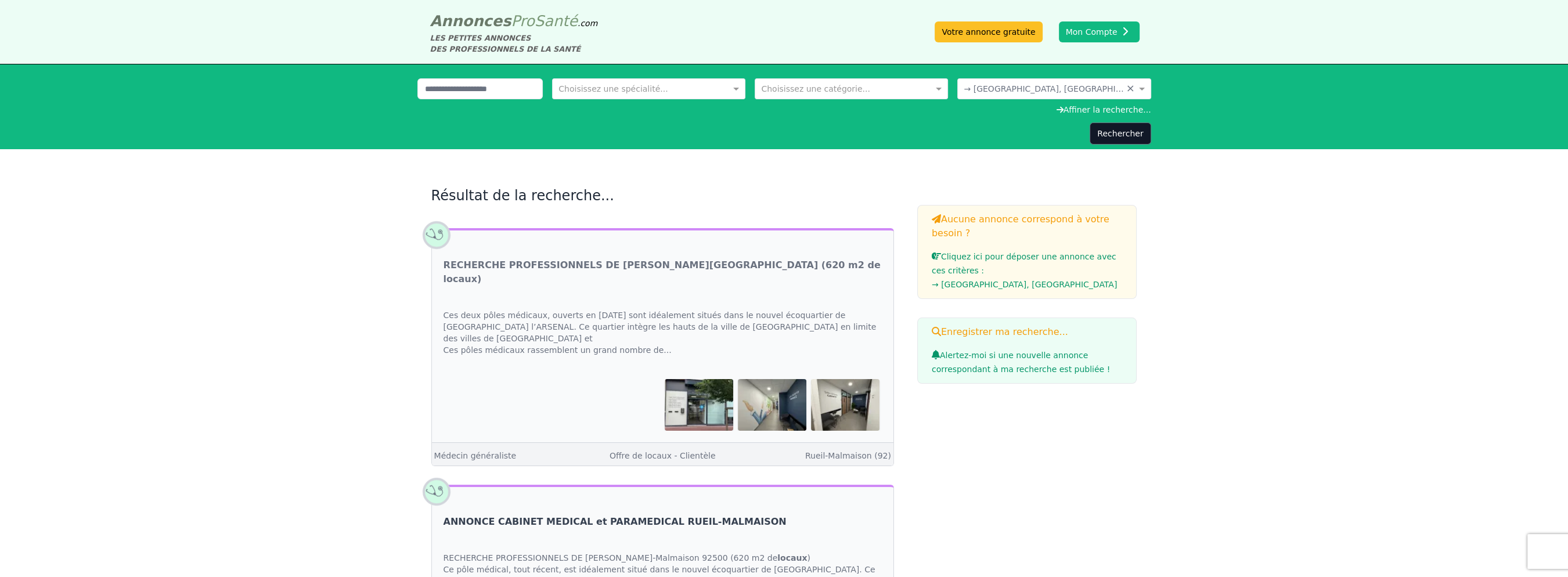
click at [550, 515] on link "ANNONCE CABINET MEDICAL et PARAMEDICAL RUEIL-MALMAISON" at bounding box center [615, 521] width 343 height 14
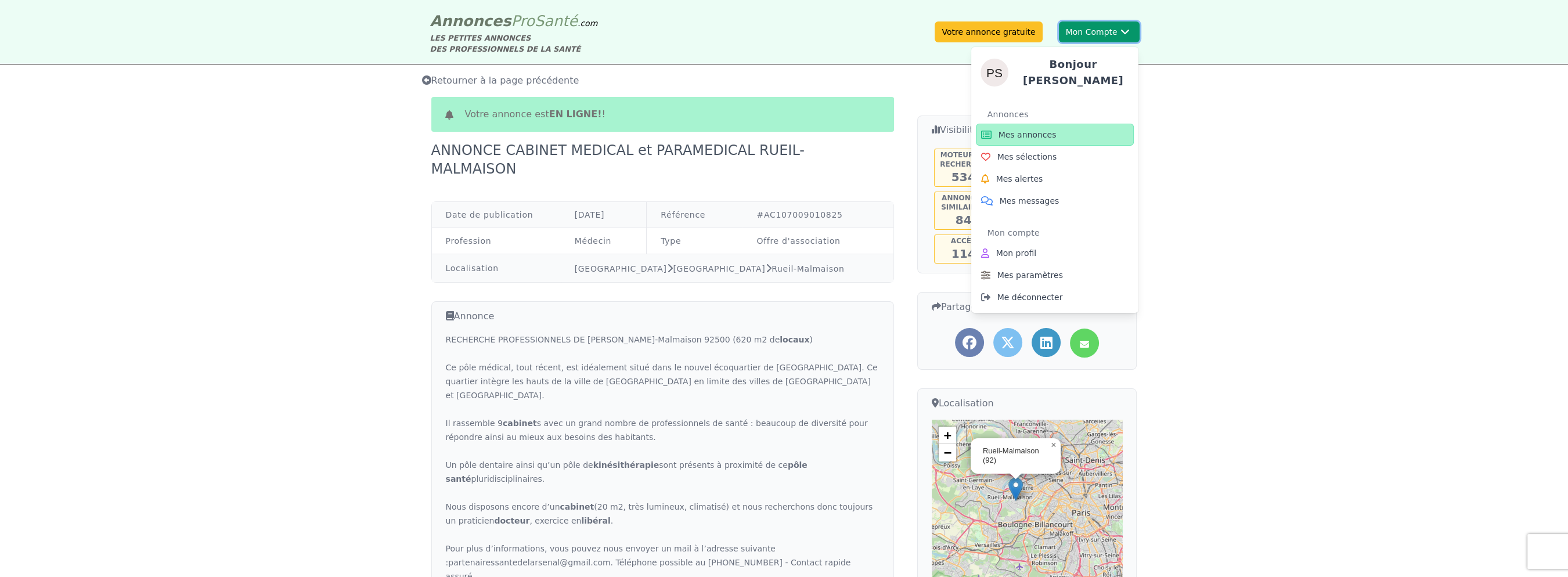
click at [1120, 34] on button "Mon Compte Bonjour [PERSON_NAME] annonces Mes sélections Mes alertes Mes messag…" at bounding box center [1099, 31] width 81 height 21
click at [1037, 124] on link "Mes annonces" at bounding box center [1054, 135] width 158 height 22
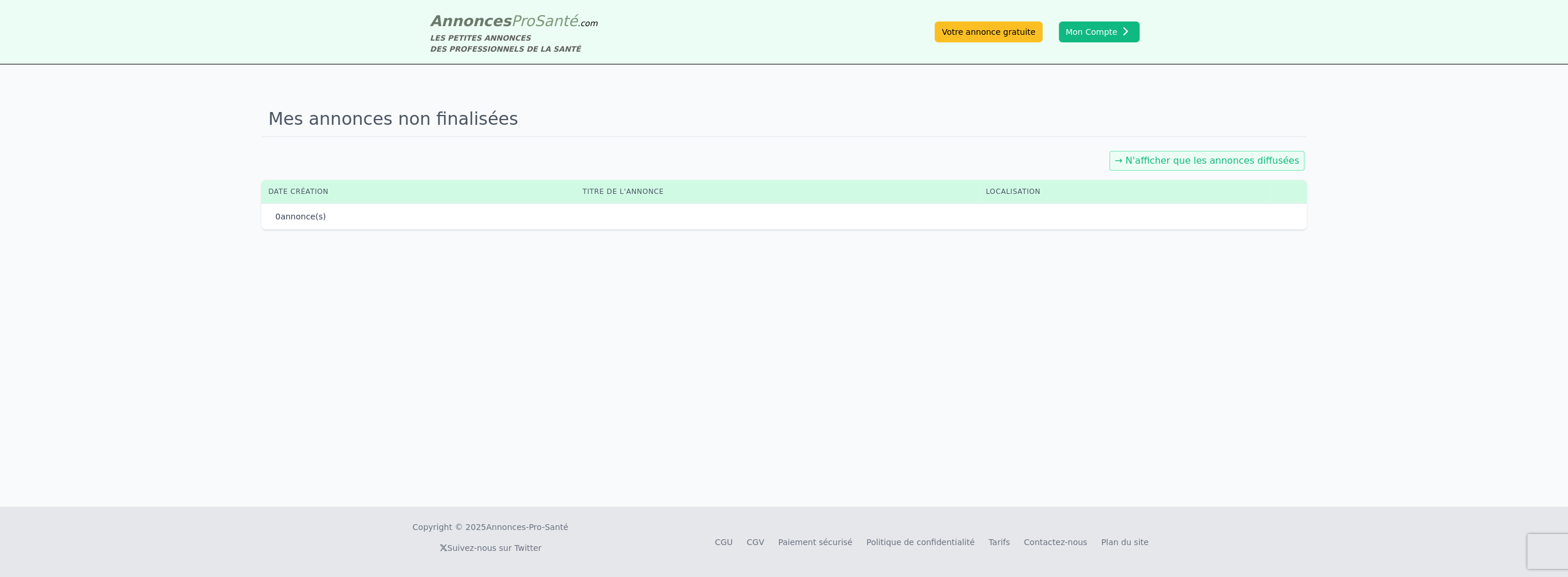
click at [1175, 155] on link "→ N'afficher que les annonces diffusées" at bounding box center [1207, 160] width 185 height 11
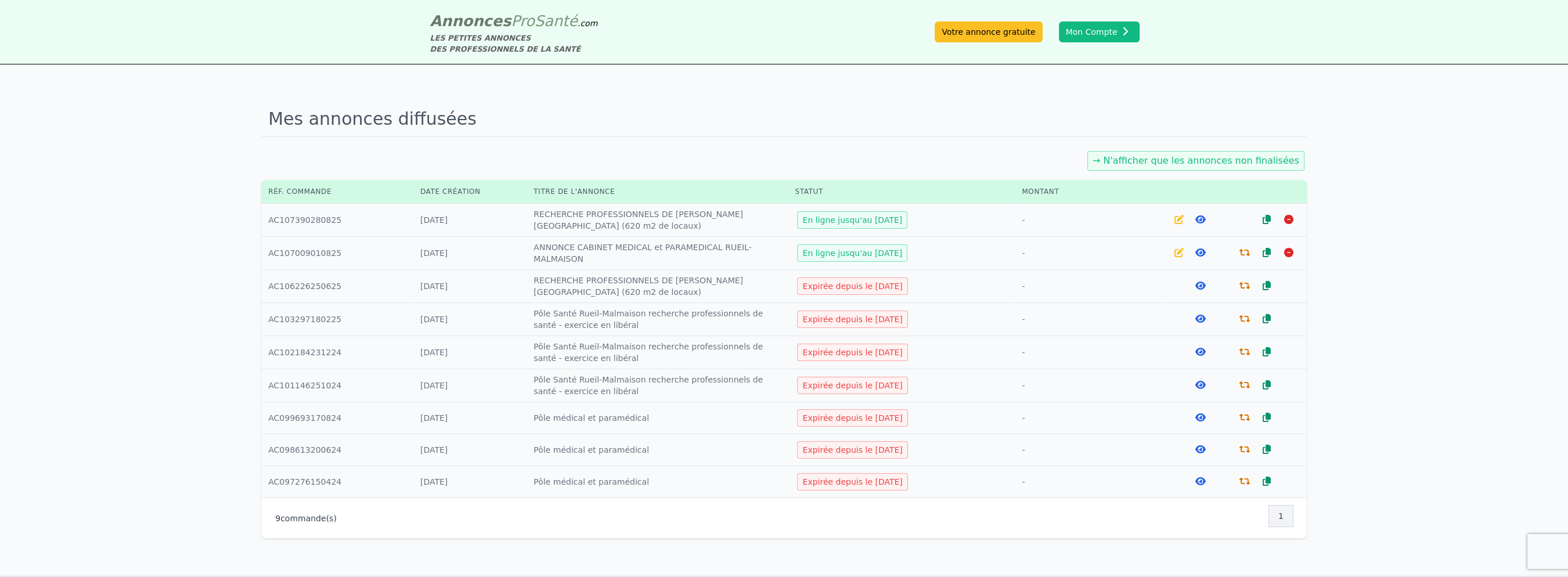
click at [1196, 248] on icon at bounding box center [1200, 252] width 11 height 9
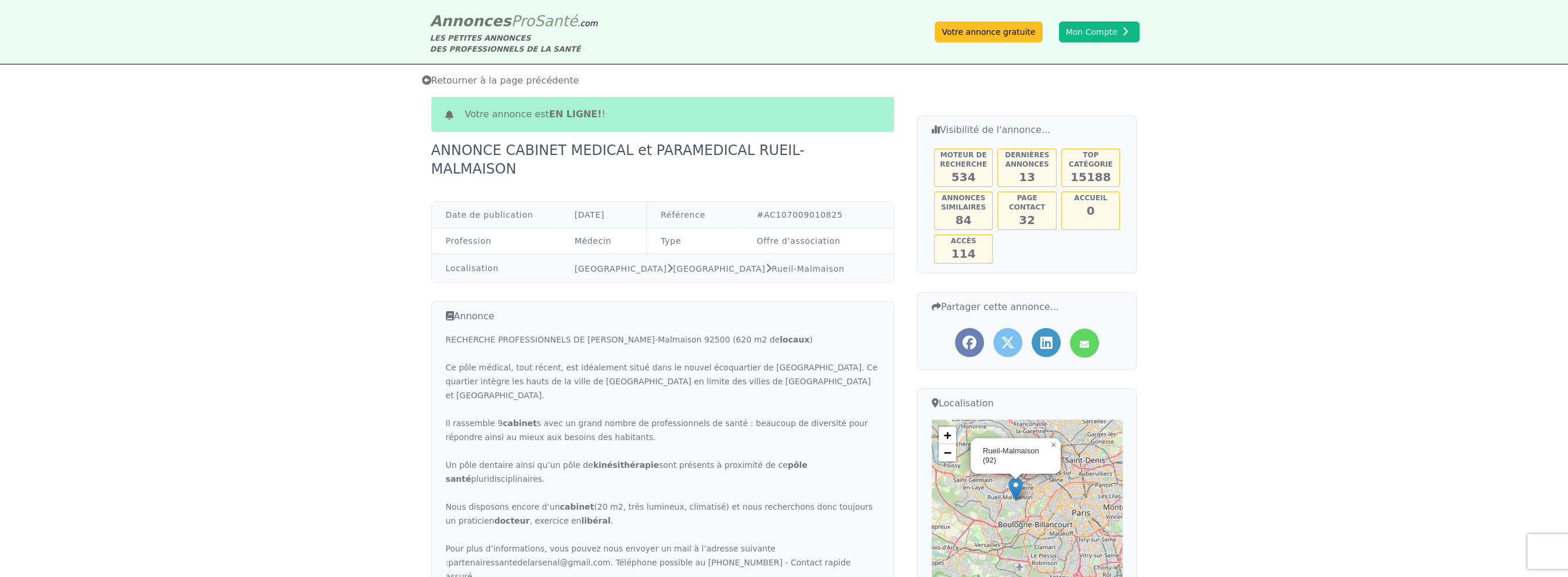
click at [493, 75] on span "Retourner à la page précédente" at bounding box center [501, 80] width 157 height 11
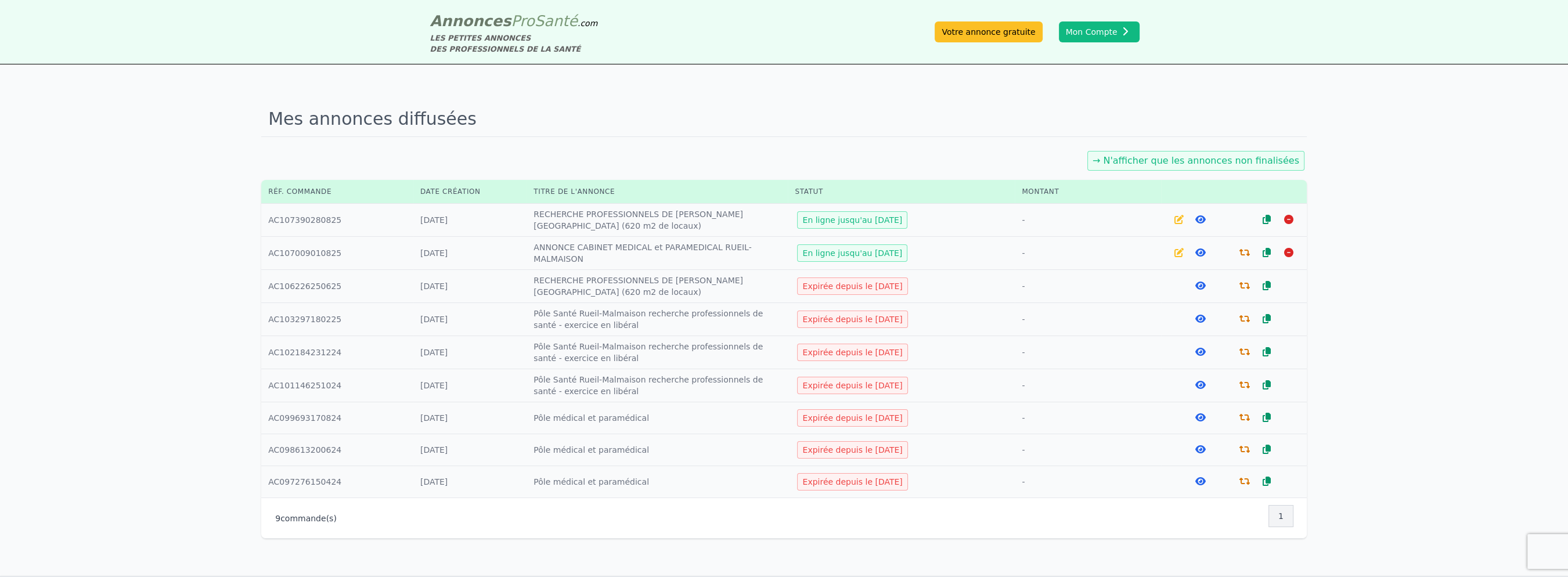
click at [1289, 248] on icon at bounding box center [1288, 252] width 9 height 9
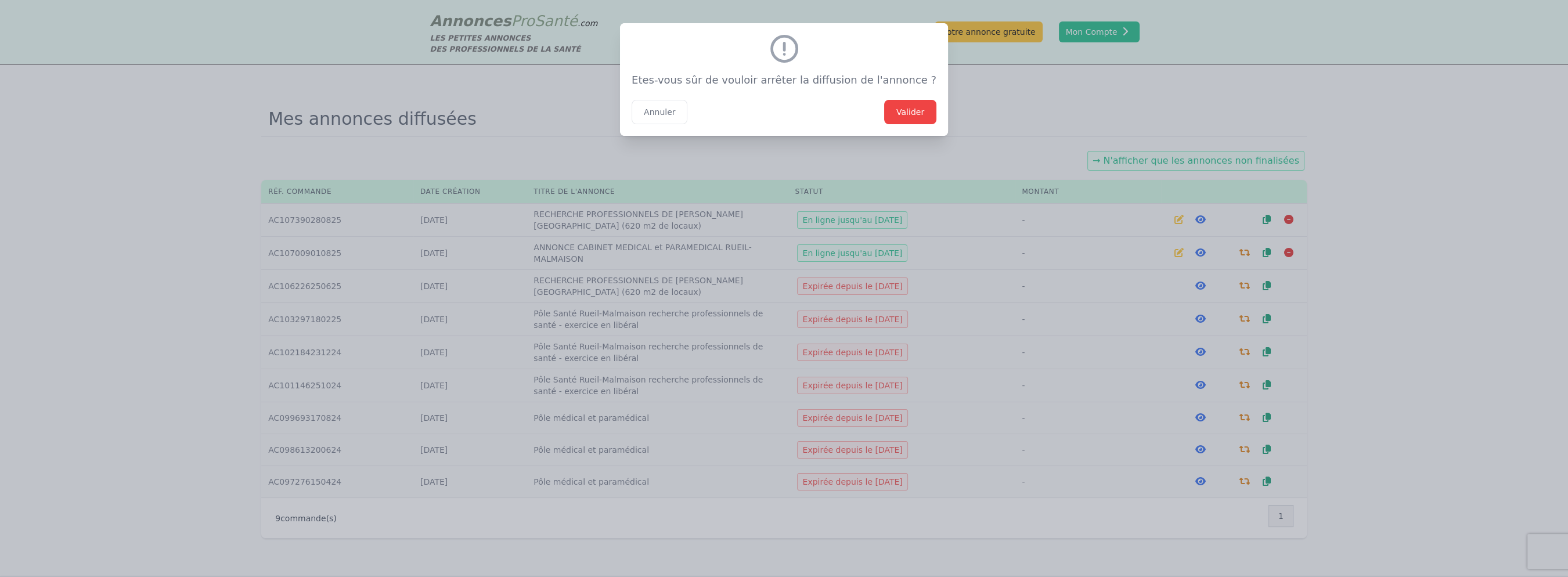
click at [884, 100] on button "Valider" at bounding box center [910, 112] width 52 height 24
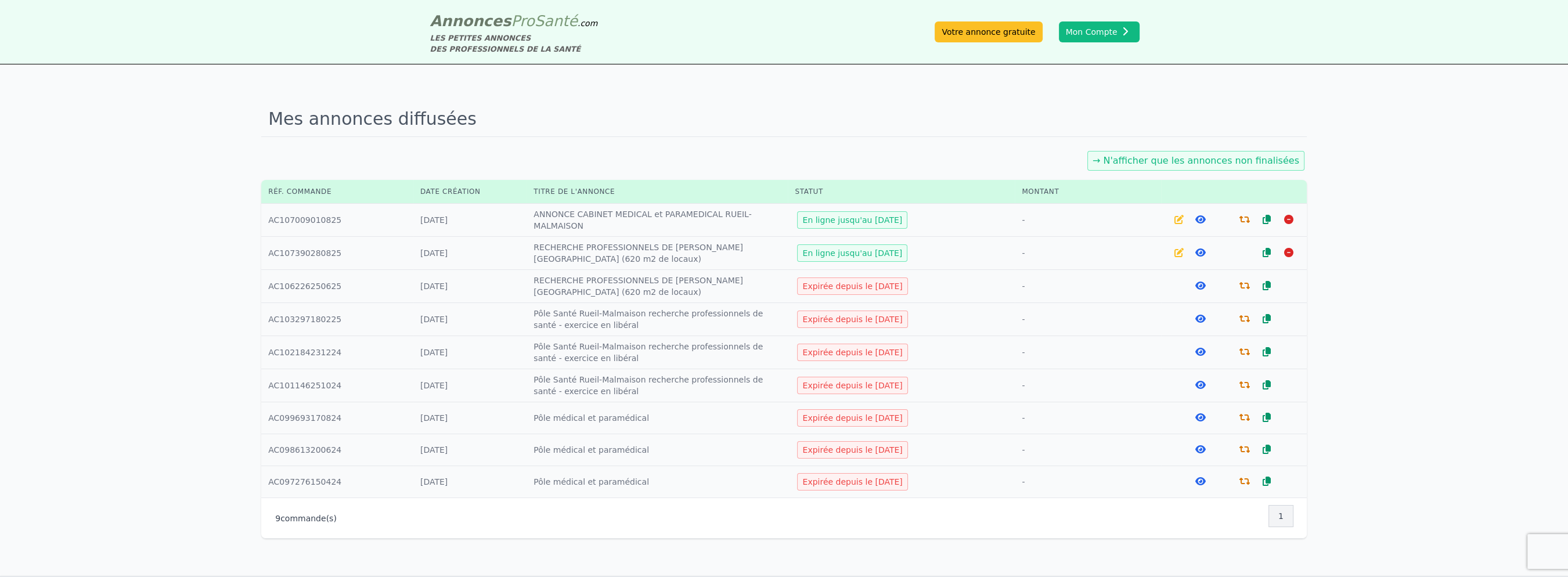
click at [1199, 215] on icon at bounding box center [1200, 219] width 11 height 9
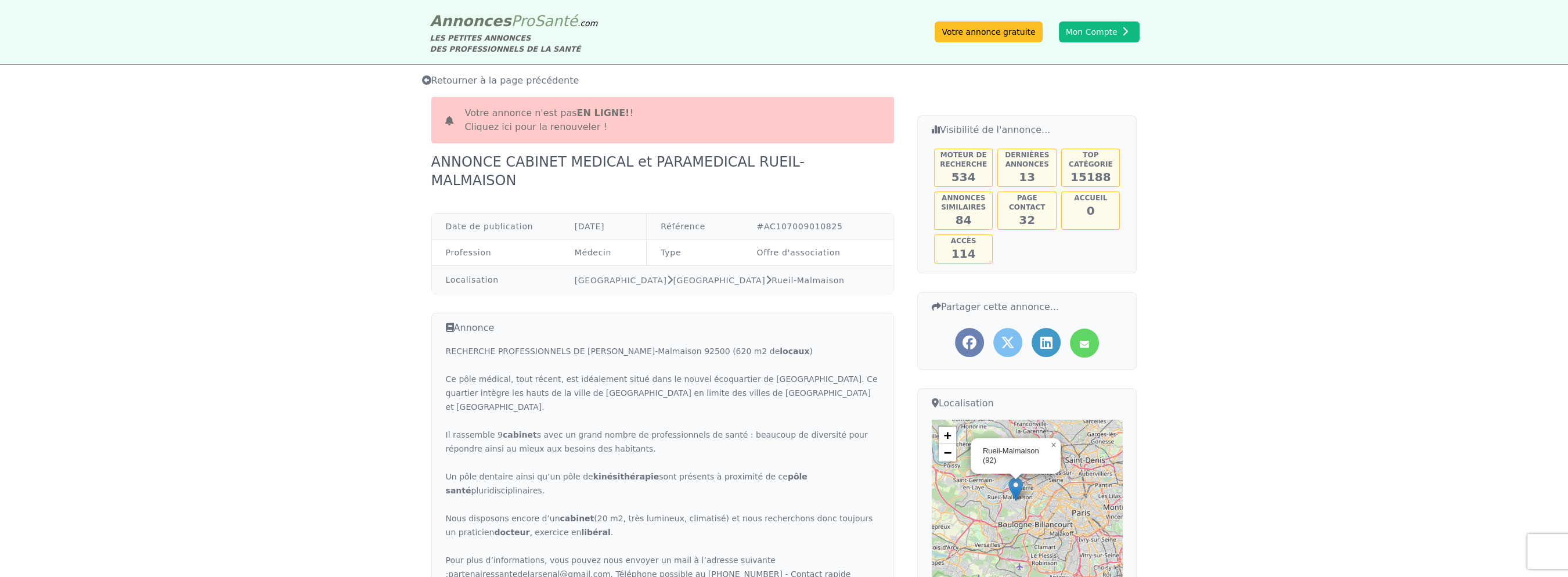
click at [495, 75] on span "Retourner à la page précédente" at bounding box center [501, 80] width 157 height 11
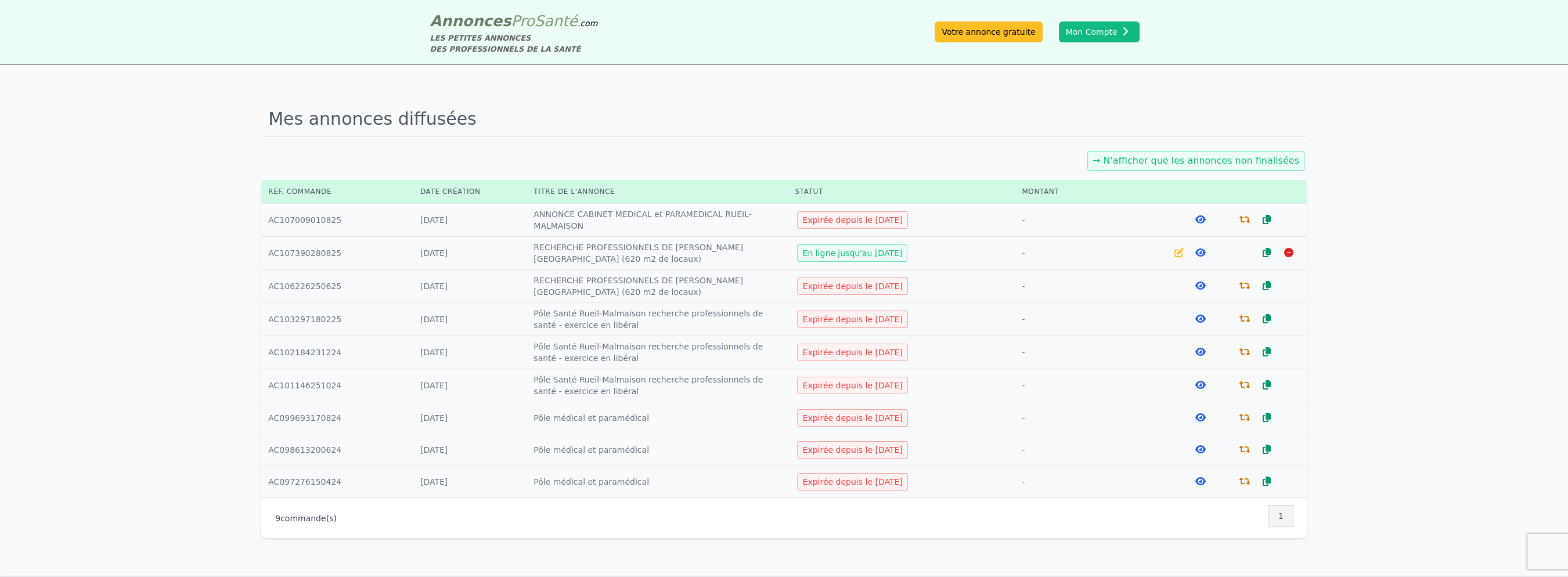
click at [460, 23] on span "Annonces" at bounding box center [471, 21] width 82 height 17
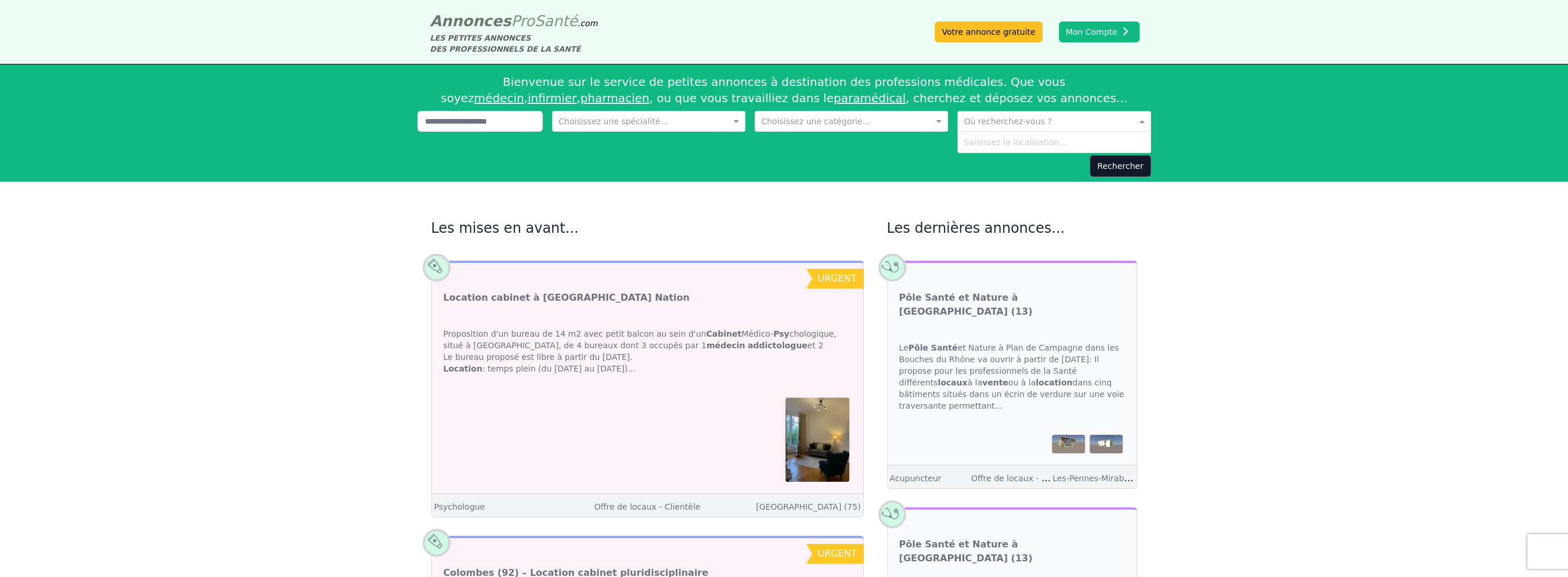
click at [985, 115] on input "text" at bounding box center [1042, 120] width 157 height 11
click at [971, 111] on div "Où recherchez-vous ?" at bounding box center [1053, 121] width 193 height 21
type input "****"
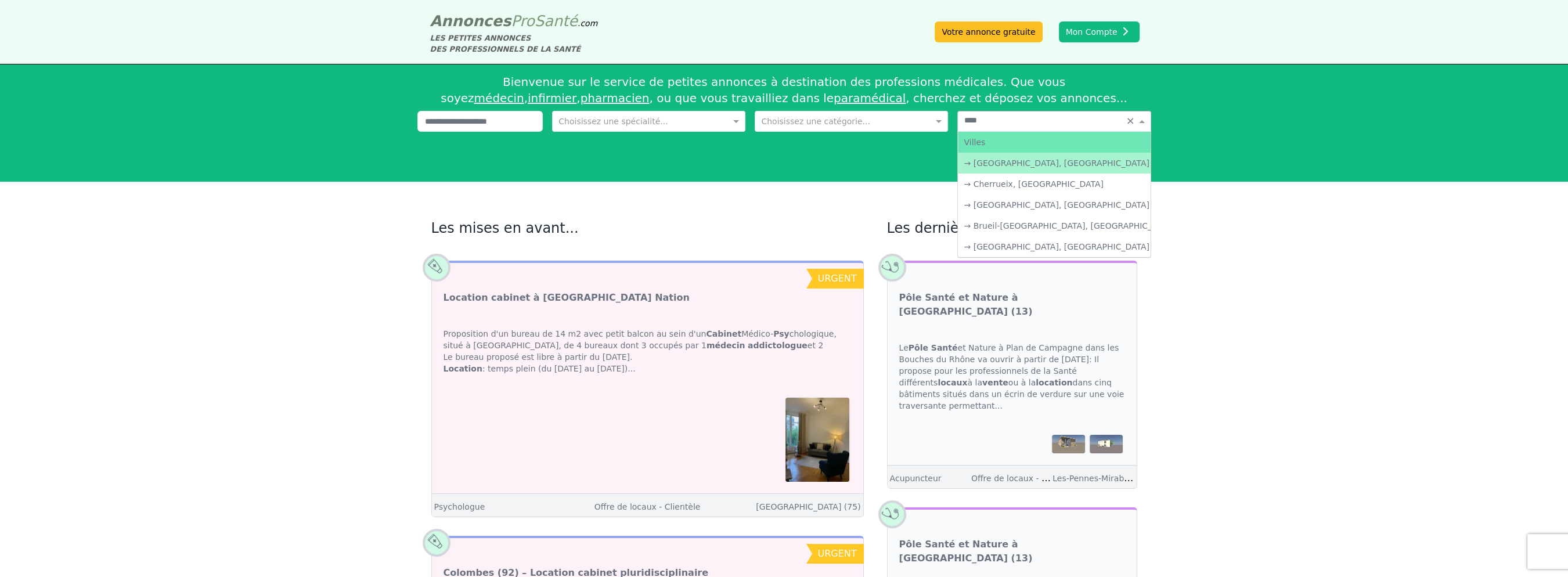
click at [990, 152] on div "→ [GEOGRAPHIC_DATA], [GEOGRAPHIC_DATA]" at bounding box center [1053, 163] width 192 height 21
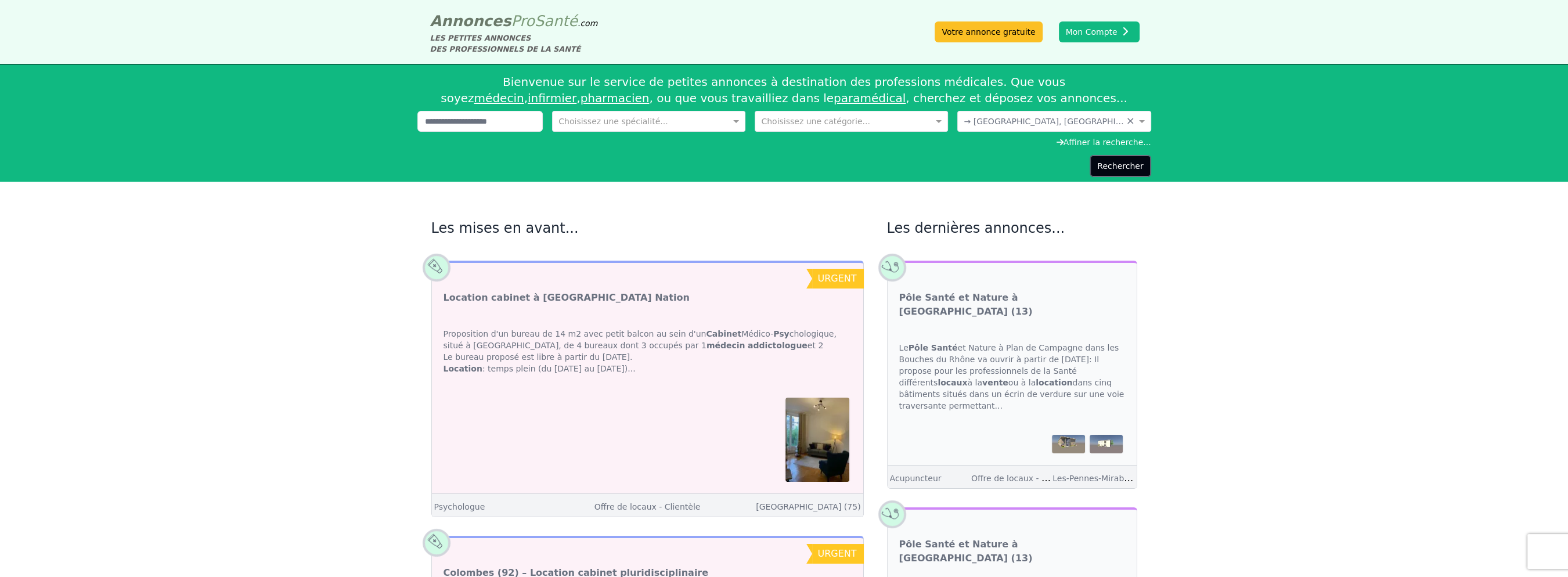
click at [1089, 155] on button "Rechercher" at bounding box center [1119, 166] width 61 height 22
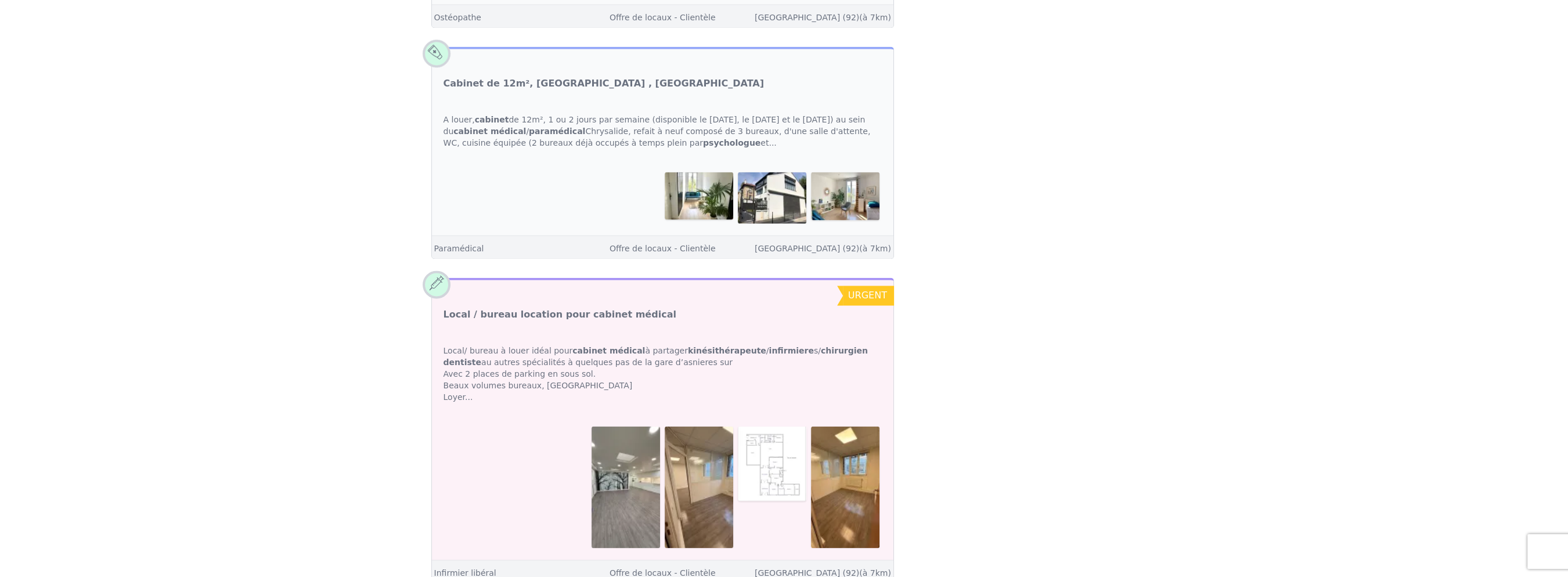
scroll to position [3345, 0]
